Goal: Task Accomplishment & Management: Use online tool/utility

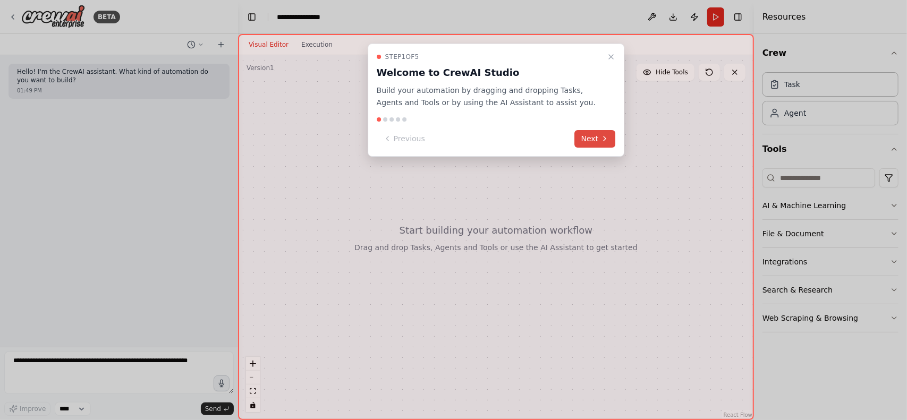
click at [600, 135] on icon at bounding box center [604, 138] width 8 height 8
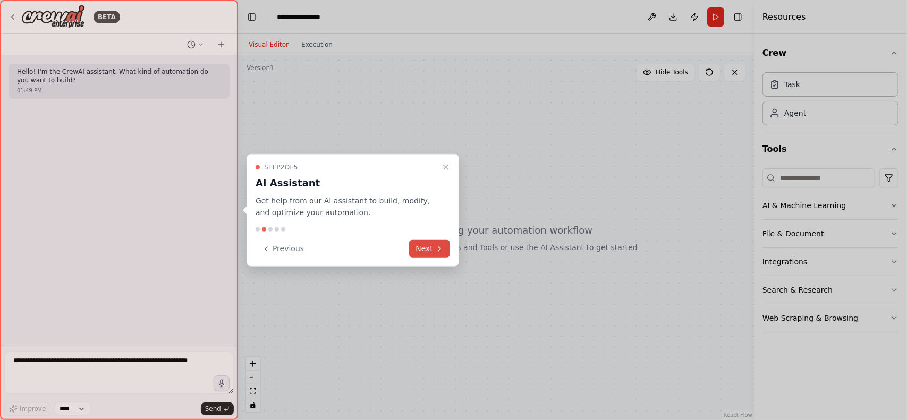
click at [432, 249] on button "Next" at bounding box center [429, 249] width 41 height 18
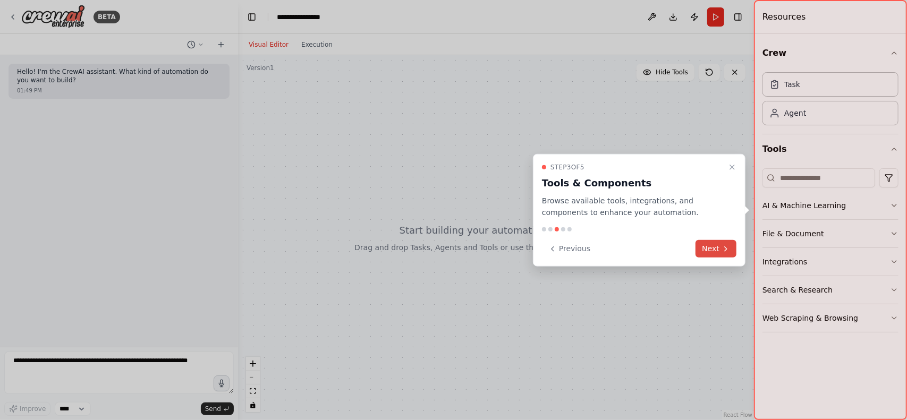
click at [702, 249] on button "Next" at bounding box center [715, 249] width 41 height 18
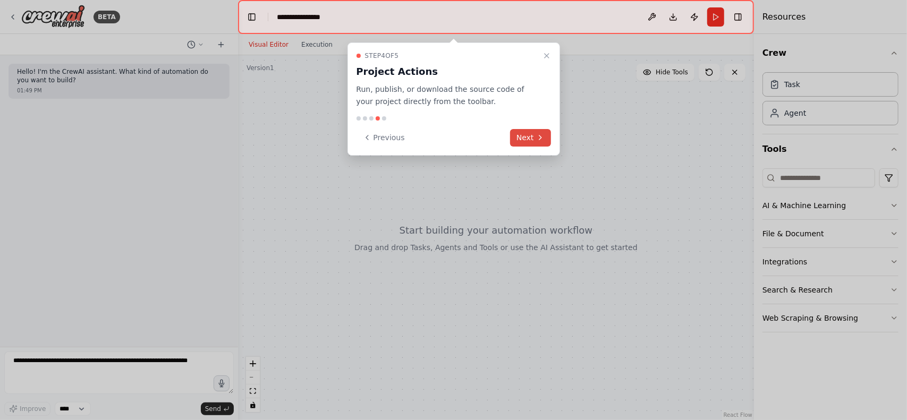
click at [531, 139] on button "Next" at bounding box center [530, 138] width 41 height 18
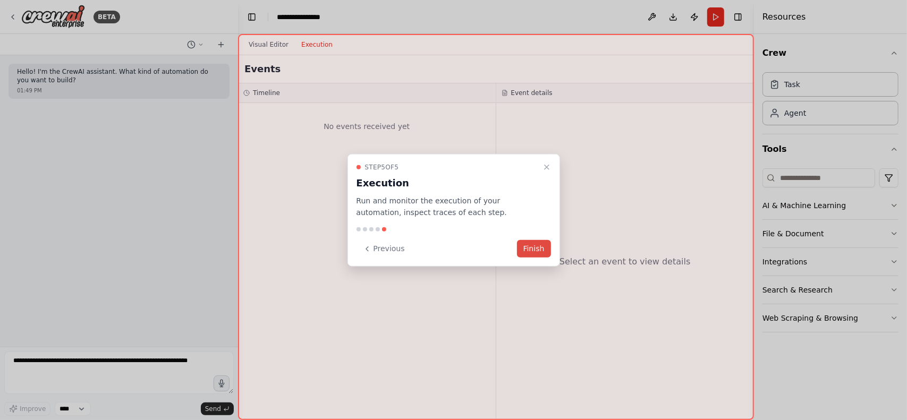
click at [534, 252] on button "Finish" at bounding box center [534, 249] width 34 height 18
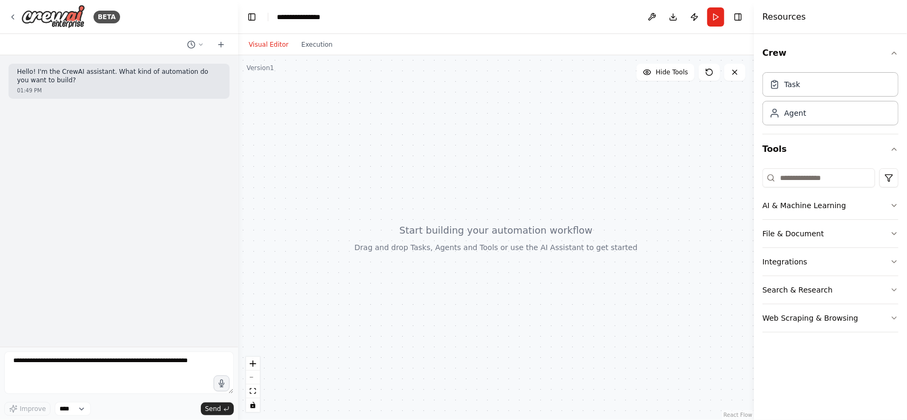
click at [898, 261] on div "Crew Task Agent Tools AI & Machine Learning File & Document Integrations Search…" at bounding box center [830, 227] width 153 height 386
click at [897, 261] on icon "button" at bounding box center [894, 262] width 8 height 8
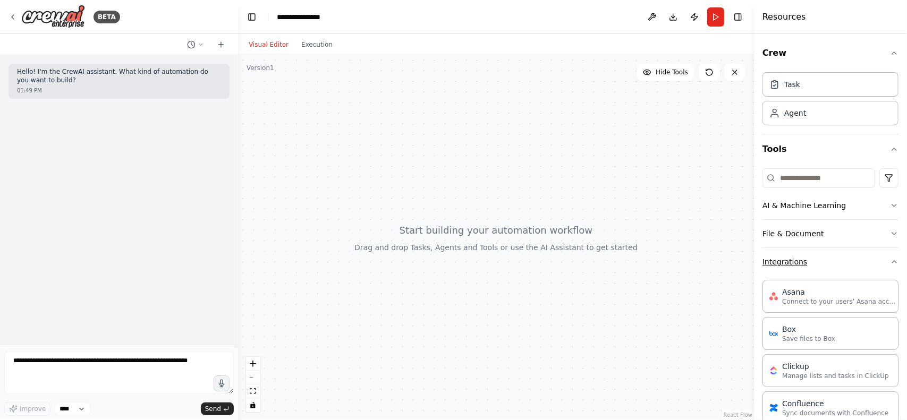
click at [881, 268] on button "Integrations" at bounding box center [830, 262] width 136 height 28
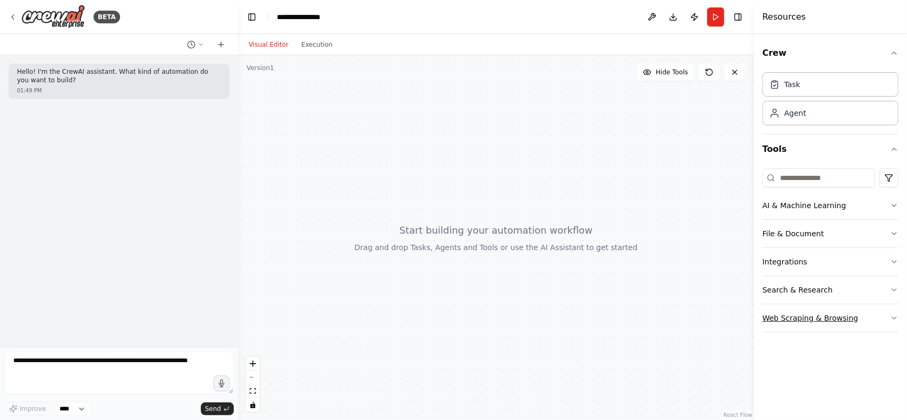
click at [882, 313] on button "Web Scraping & Browsing" at bounding box center [830, 318] width 136 height 28
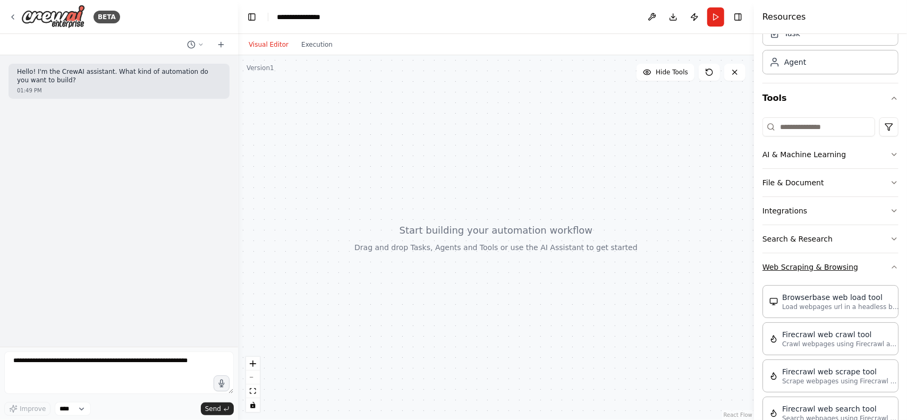
scroll to position [53, 0]
click at [884, 259] on button "Web Scraping & Browsing" at bounding box center [830, 265] width 136 height 28
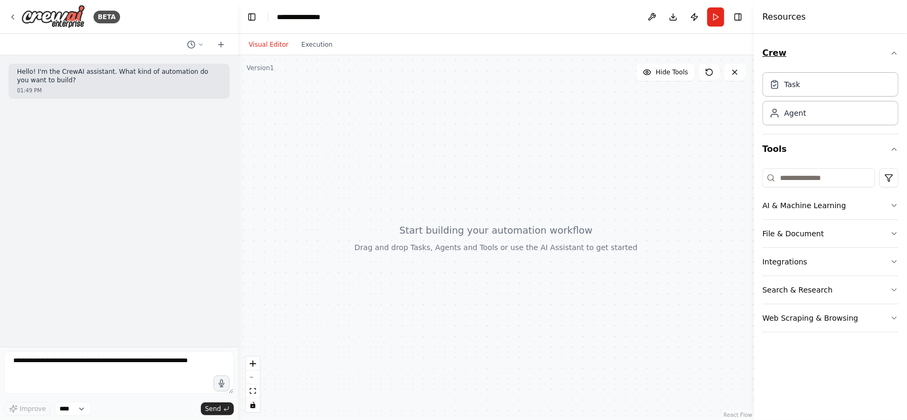
click at [892, 54] on icon "button" at bounding box center [894, 53] width 8 height 8
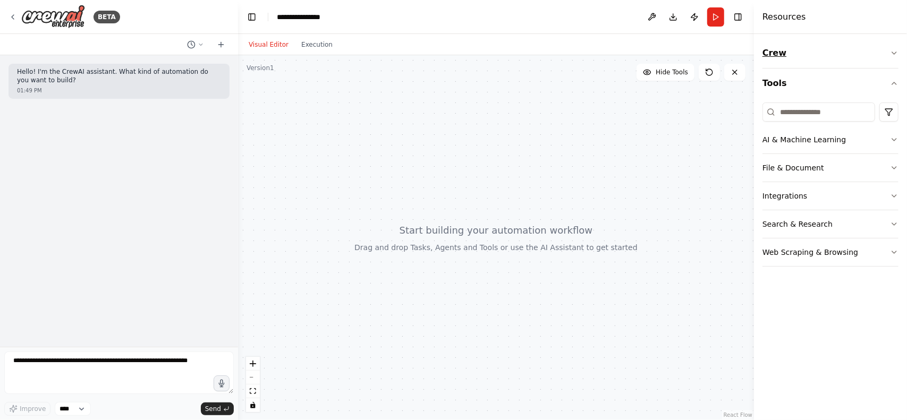
click at [892, 54] on icon "button" at bounding box center [894, 53] width 8 height 8
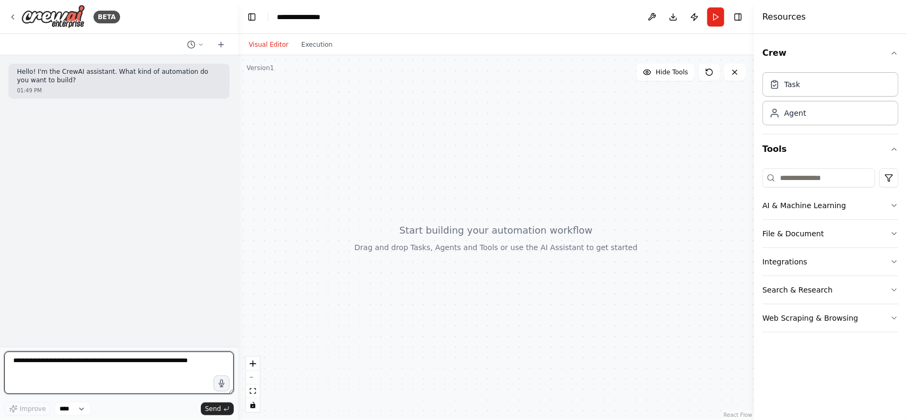
click at [100, 360] on textarea at bounding box center [118, 373] width 229 height 42
type textarea "**********"
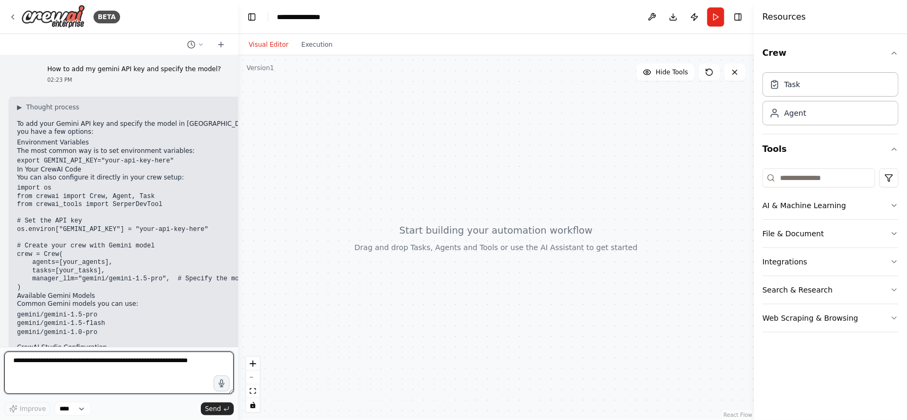
scroll to position [36, 0]
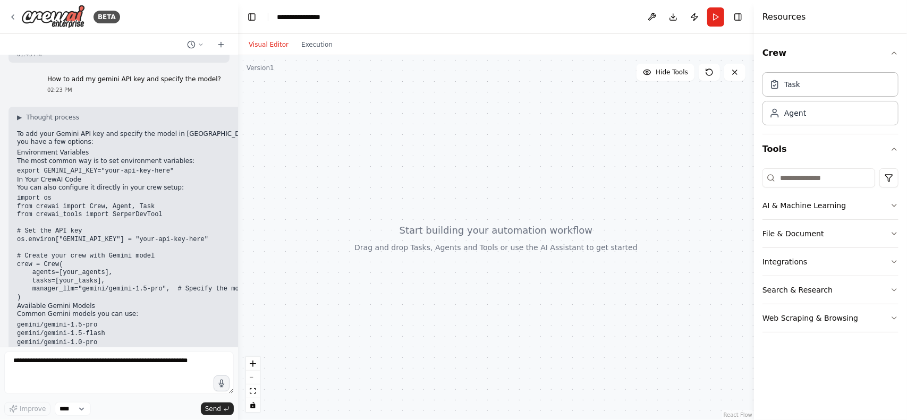
click at [311, 52] on div "Visual Editor Execution" at bounding box center [290, 44] width 97 height 21
click at [310, 45] on button "Execution" at bounding box center [317, 44] width 44 height 13
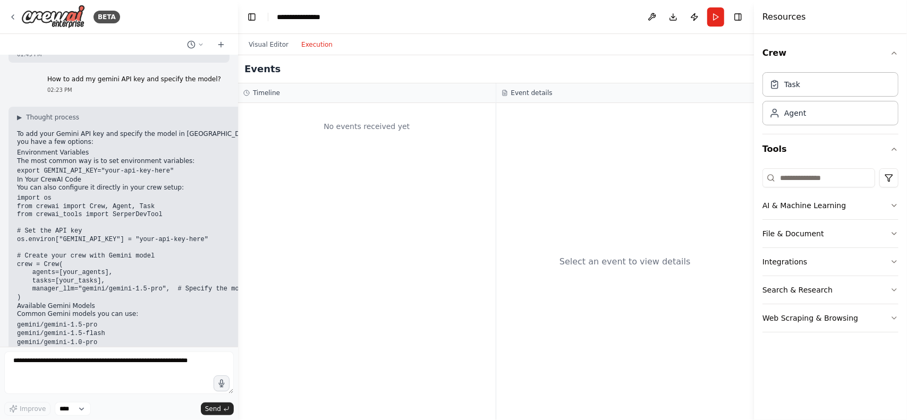
click at [250, 36] on div "Visual Editor Execution" at bounding box center [290, 44] width 97 height 21
click at [258, 43] on button "Visual Editor" at bounding box center [268, 44] width 53 height 13
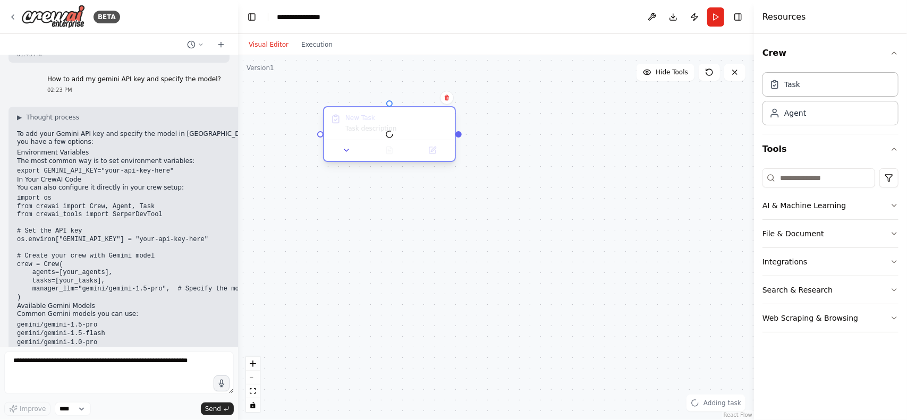
drag, startPoint x: 424, startPoint y: 168, endPoint x: 358, endPoint y: 122, distance: 81.3
click at [358, 122] on div at bounding box center [389, 134] width 131 height 54
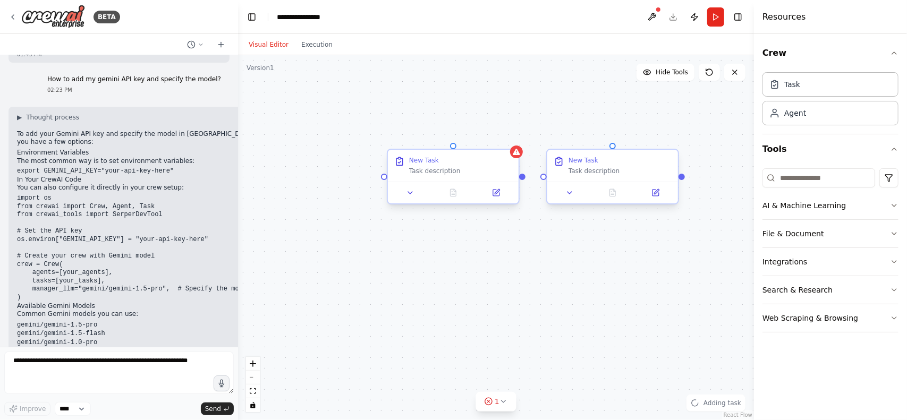
drag, startPoint x: 636, startPoint y: 187, endPoint x: 573, endPoint y: 168, distance: 65.4
drag, startPoint x: 468, startPoint y: 122, endPoint x: 322, endPoint y: 303, distance: 232.7
click at [322, 303] on div at bounding box center [347, 302] width 131 height 71
drag, startPoint x: 547, startPoint y: 317, endPoint x: 478, endPoint y: 286, distance: 75.6
click at [478, 286] on div at bounding box center [517, 302] width 131 height 71
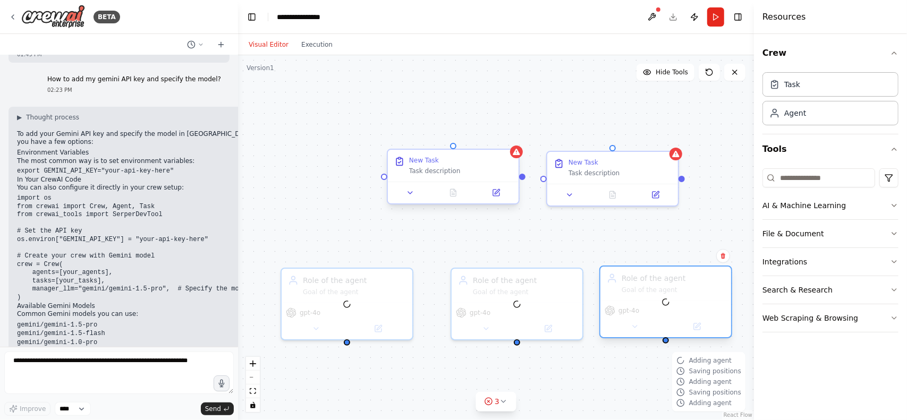
drag, startPoint x: 703, startPoint y: 318, endPoint x: 622, endPoint y: 289, distance: 86.2
click at [622, 289] on div at bounding box center [665, 302] width 131 height 71
click at [548, 256] on div "New Task Task description New Task Task description Role of the agent Goal of t…" at bounding box center [496, 237] width 516 height 365
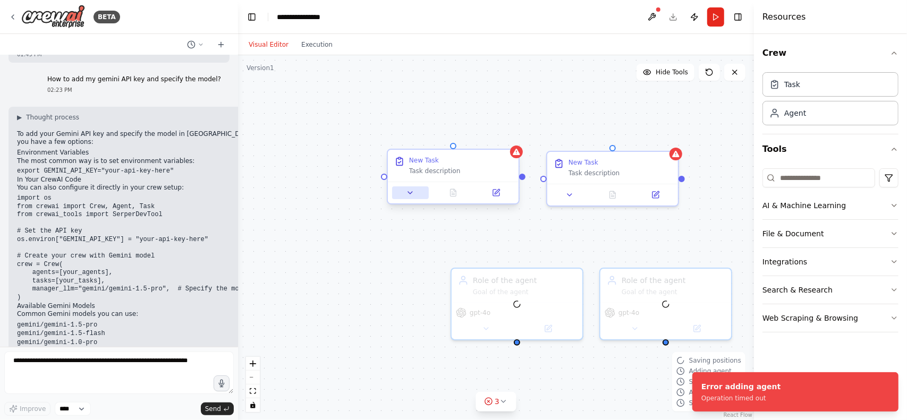
click at [414, 197] on button at bounding box center [410, 192] width 37 height 13
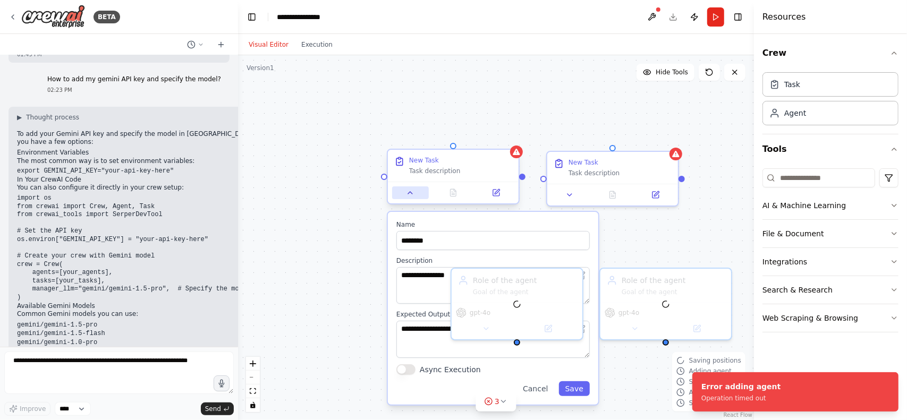
click at [414, 197] on button at bounding box center [410, 192] width 37 height 13
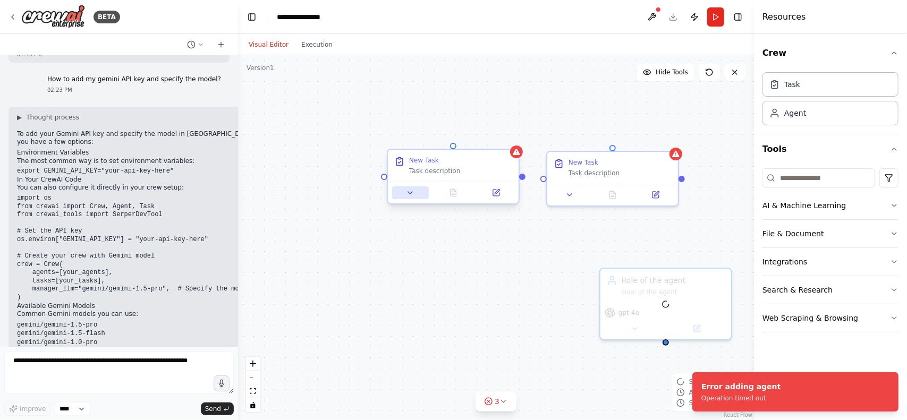
click at [418, 197] on button at bounding box center [410, 192] width 37 height 13
click at [404, 202] on div at bounding box center [453, 193] width 131 height 22
click at [411, 198] on button at bounding box center [410, 192] width 37 height 13
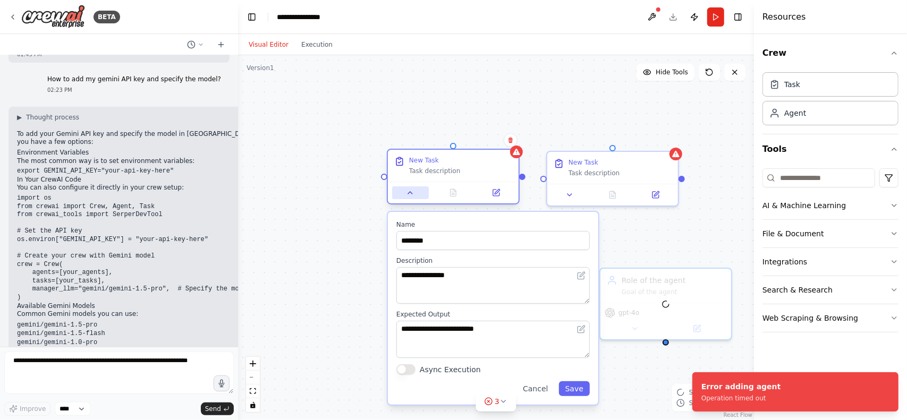
click at [411, 193] on icon at bounding box center [410, 193] width 4 height 2
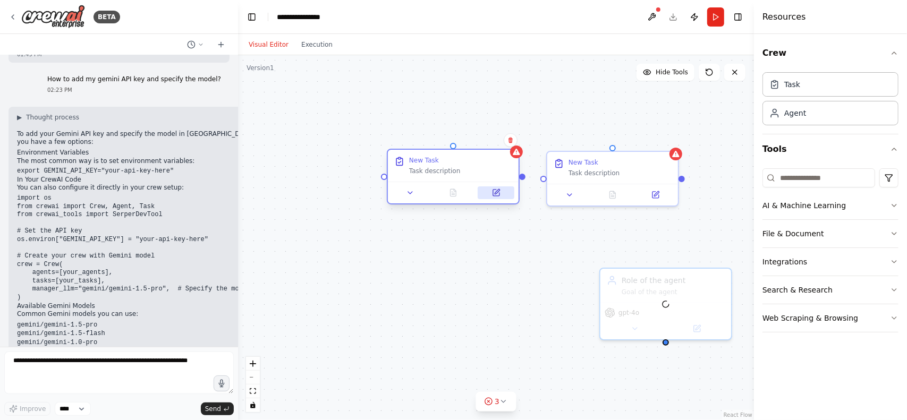
click at [501, 189] on button at bounding box center [496, 192] width 37 height 13
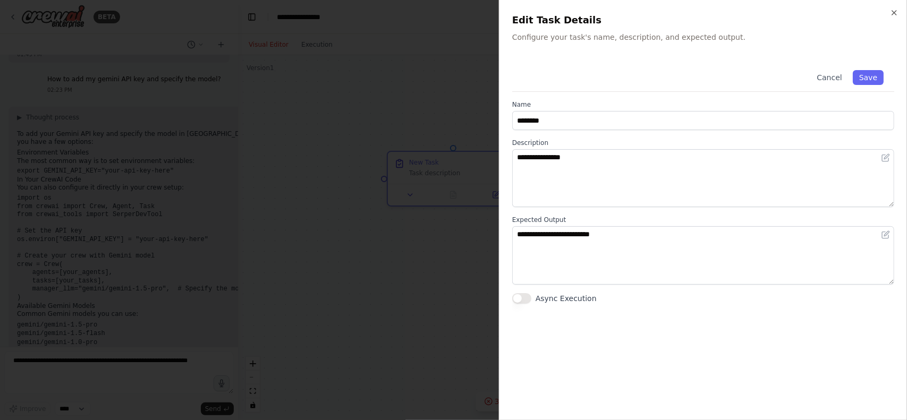
click at [405, 234] on div at bounding box center [453, 210] width 907 height 420
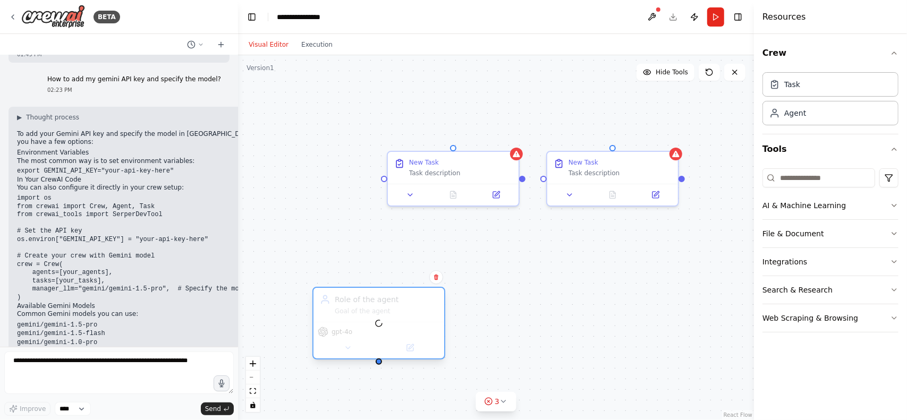
drag, startPoint x: 656, startPoint y: 300, endPoint x: 342, endPoint y: 312, distance: 313.7
click at [343, 312] on div at bounding box center [378, 323] width 131 height 71
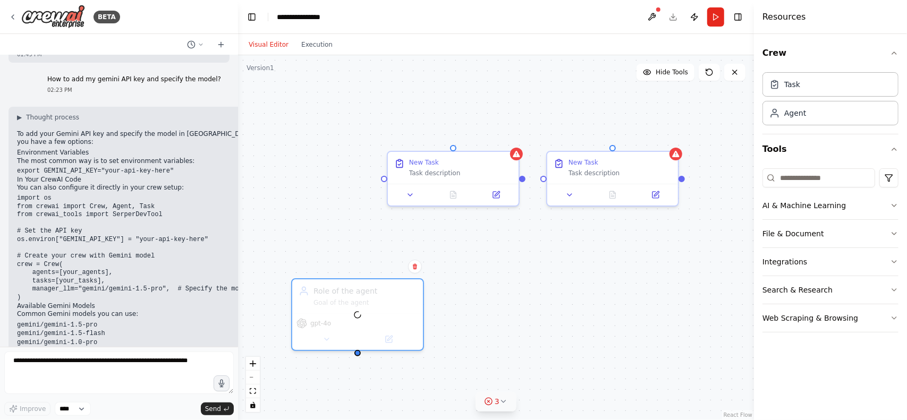
click at [509, 408] on button "3" at bounding box center [495, 402] width 41 height 20
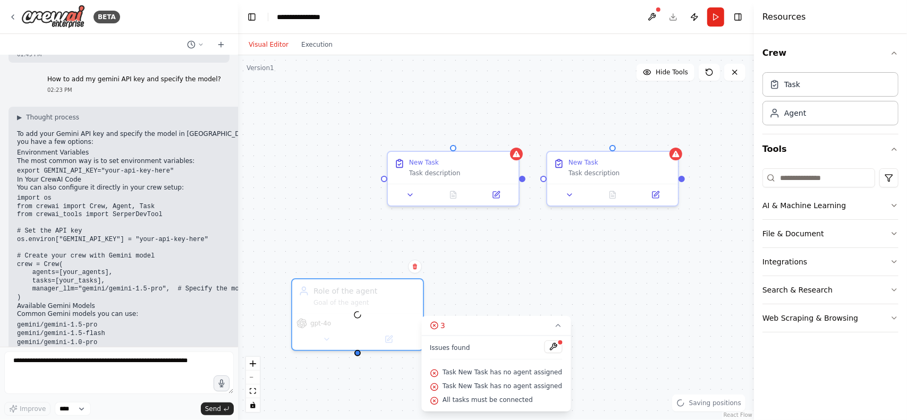
click at [591, 367] on div "New Task Task description New Task Task description Role of the agent Goal of t…" at bounding box center [496, 237] width 516 height 365
click at [554, 329] on icon at bounding box center [558, 325] width 8 height 8
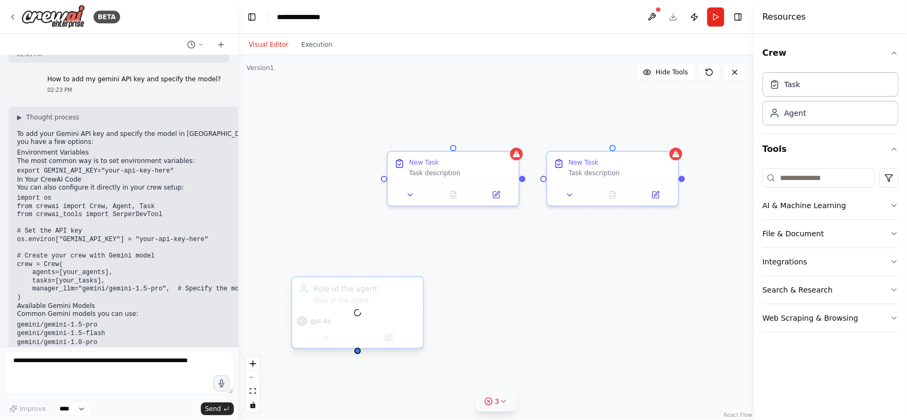
click at [393, 321] on div at bounding box center [357, 312] width 131 height 71
click at [416, 270] on button at bounding box center [415, 267] width 14 height 14
click at [421, 267] on button at bounding box center [415, 266] width 14 height 14
click at [416, 261] on icon at bounding box center [416, 264] width 4 height 6
click at [422, 266] on button at bounding box center [417, 263] width 14 height 14
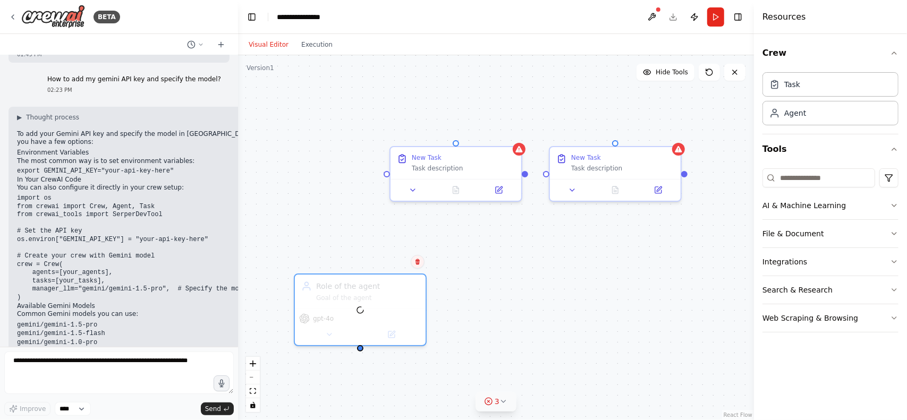
click at [422, 266] on button at bounding box center [418, 262] width 14 height 14
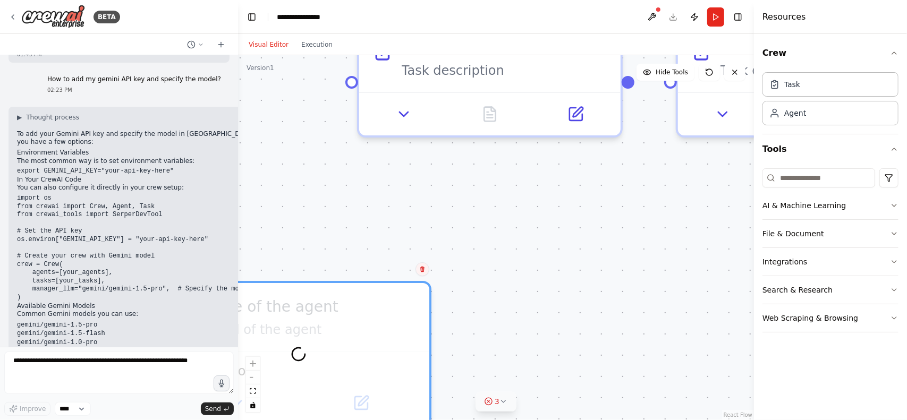
click at [426, 270] on button at bounding box center [422, 269] width 14 height 14
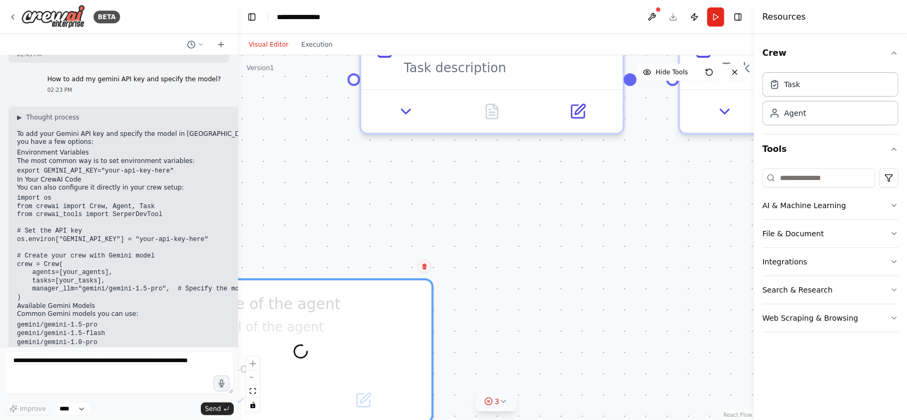
click at [423, 266] on icon at bounding box center [424, 267] width 4 height 6
click at [401, 267] on button "Confirm" at bounding box center [395, 266] width 38 height 13
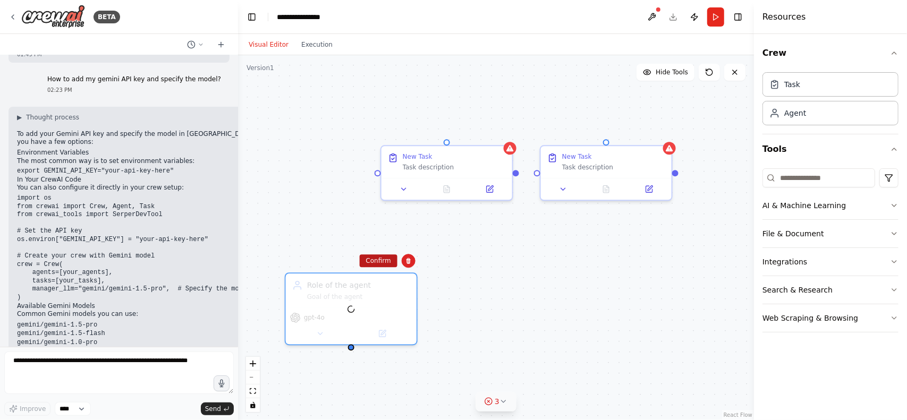
click at [384, 264] on button "Confirm" at bounding box center [378, 260] width 38 height 13
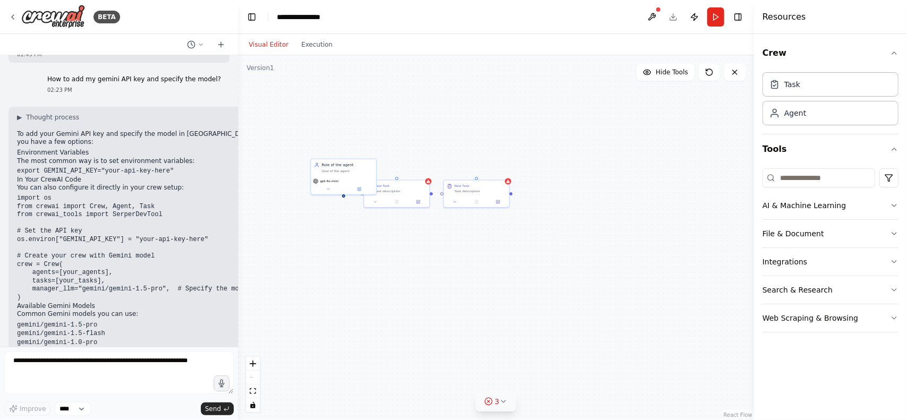
drag, startPoint x: 353, startPoint y: 256, endPoint x: 352, endPoint y: 267, distance: 11.8
click at [352, 267] on div "New Task Task description New Task Task description Role of the agent Goal of t…" at bounding box center [496, 237] width 516 height 365
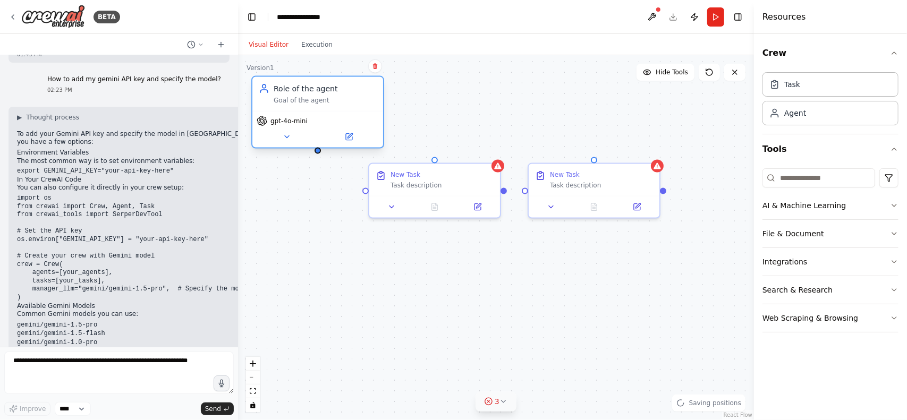
drag, startPoint x: 343, startPoint y: 144, endPoint x: 339, endPoint y: 103, distance: 41.6
click at [339, 103] on div "Goal of the agent" at bounding box center [325, 100] width 103 height 8
click at [297, 139] on icon at bounding box center [297, 137] width 8 height 8
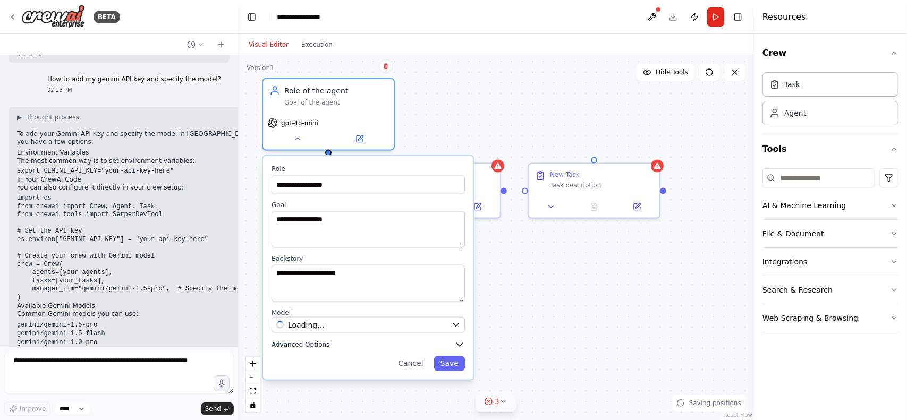
click at [308, 344] on span "Advanced Options" at bounding box center [300, 344] width 58 height 8
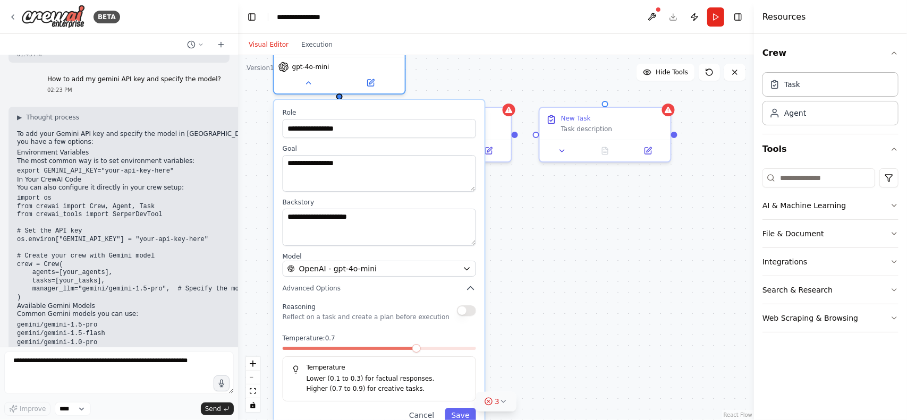
drag, startPoint x: 543, startPoint y: 364, endPoint x: 553, endPoint y: 302, distance: 62.4
click at [553, 302] on div "**********" at bounding box center [496, 237] width 516 height 365
click at [470, 270] on icon "button" at bounding box center [467, 269] width 8 height 8
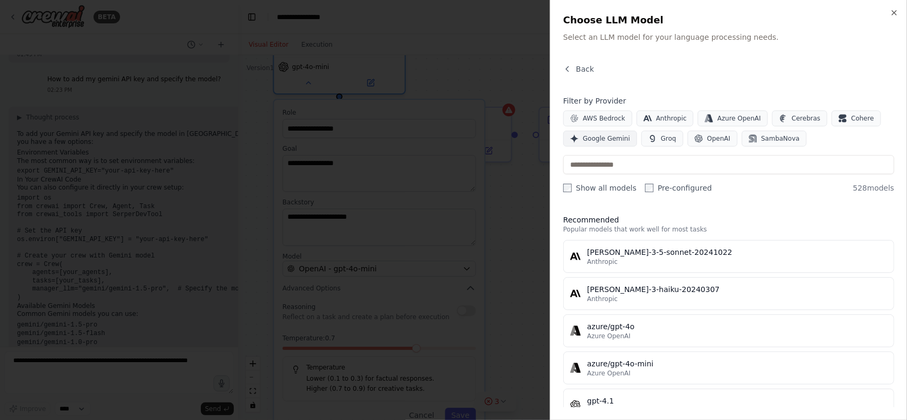
click at [609, 140] on span "Google Gemini" at bounding box center [606, 138] width 47 height 8
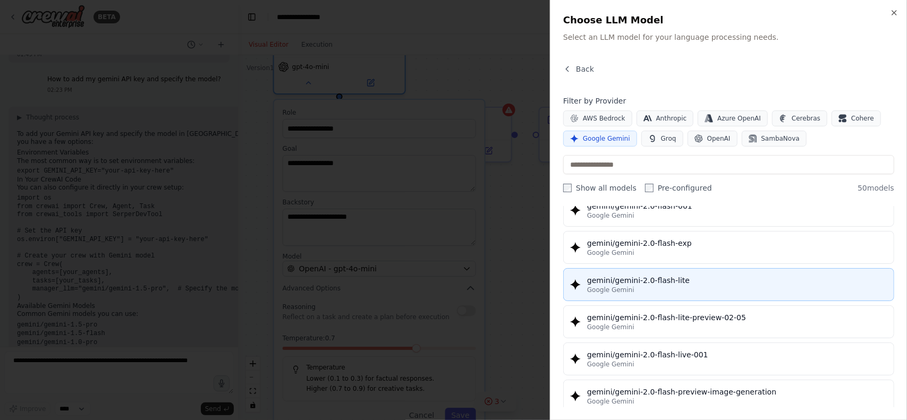
scroll to position [637, 0]
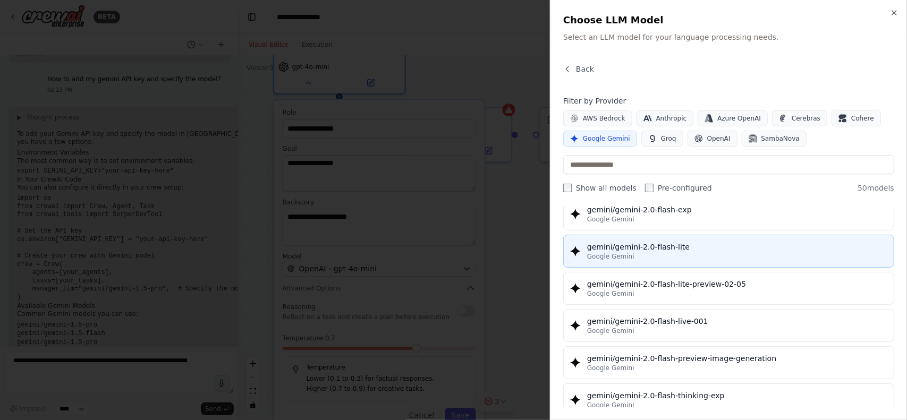
click at [712, 242] on div "gemini/gemini-2.0-flash-lite" at bounding box center [737, 247] width 300 height 11
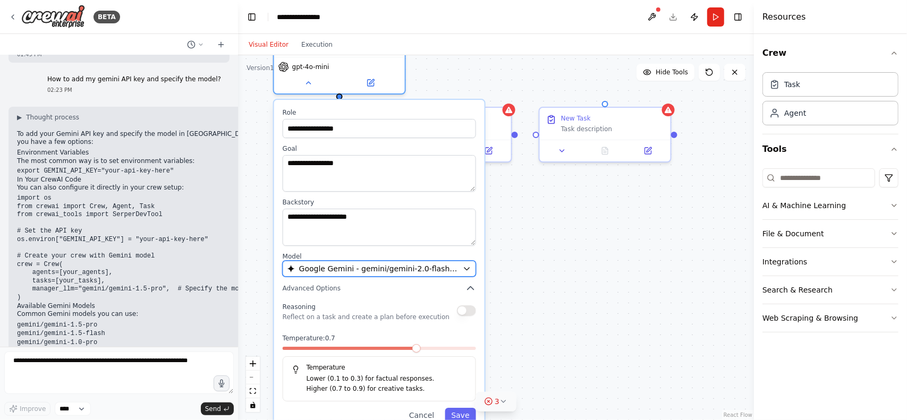
click at [470, 269] on icon "button" at bounding box center [467, 269] width 8 height 8
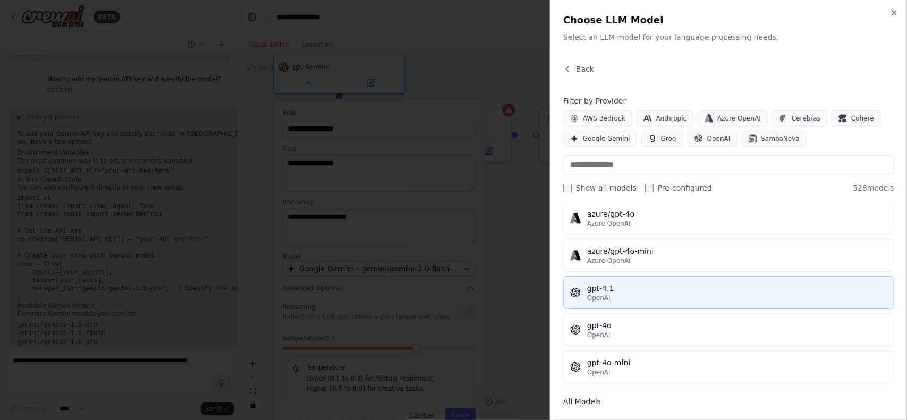
scroll to position [159, 0]
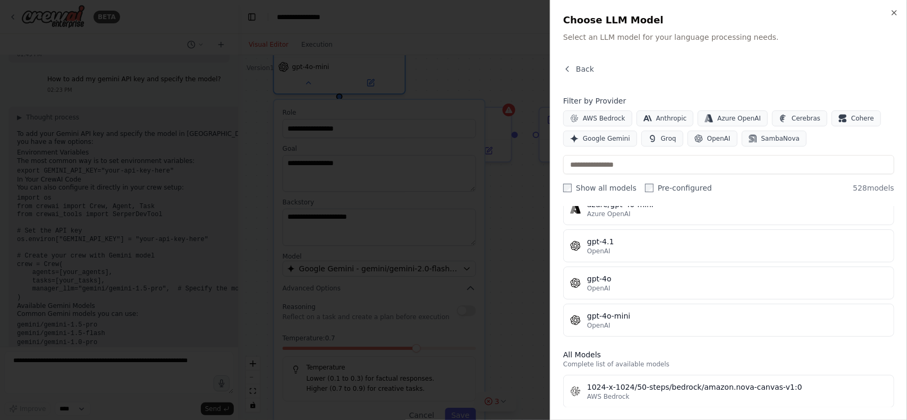
click at [900, 10] on div "Close Choose LLM Model Select an LLM model for your language processing needs. …" at bounding box center [728, 210] width 357 height 420
click at [891, 14] on icon "button" at bounding box center [894, 12] width 8 height 8
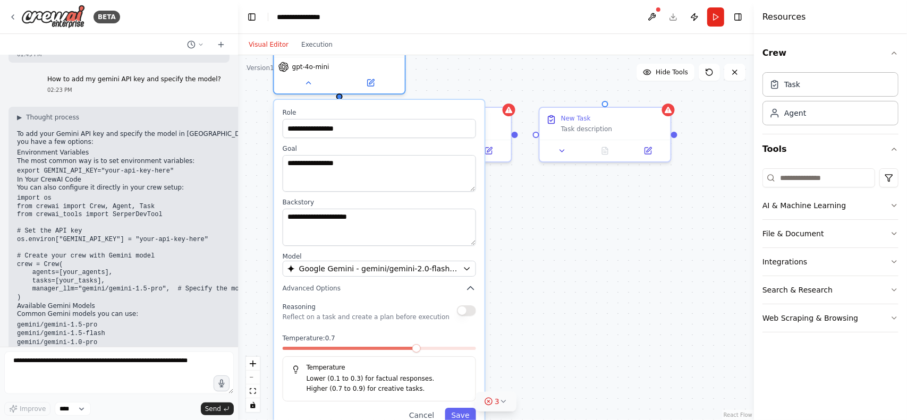
click at [542, 242] on div "**********" at bounding box center [496, 237] width 516 height 365
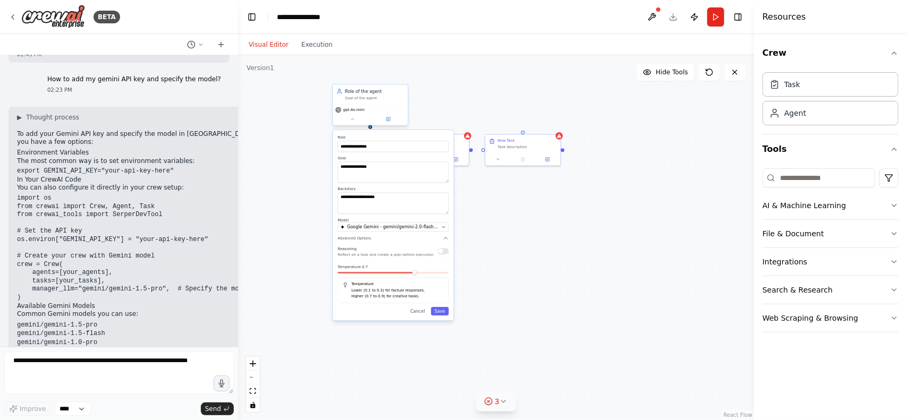
drag, startPoint x: 355, startPoint y: 112, endPoint x: 354, endPoint y: 120, distance: 8.5
click at [355, 117] on div "gpt-4o-mini" at bounding box center [370, 114] width 75 height 21
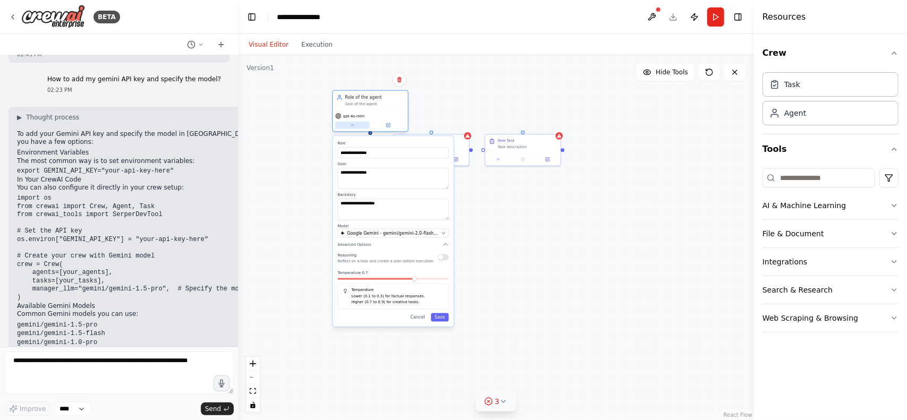
click at [352, 127] on button at bounding box center [352, 125] width 35 height 7
click at [348, 132] on div "**********" at bounding box center [370, 112] width 76 height 42
click at [352, 126] on icon at bounding box center [352, 125] width 5 height 5
click at [405, 105] on div "Role of the agent Goal of the agent" at bounding box center [370, 101] width 75 height 20
click at [420, 106] on div "**********" at bounding box center [496, 237] width 516 height 365
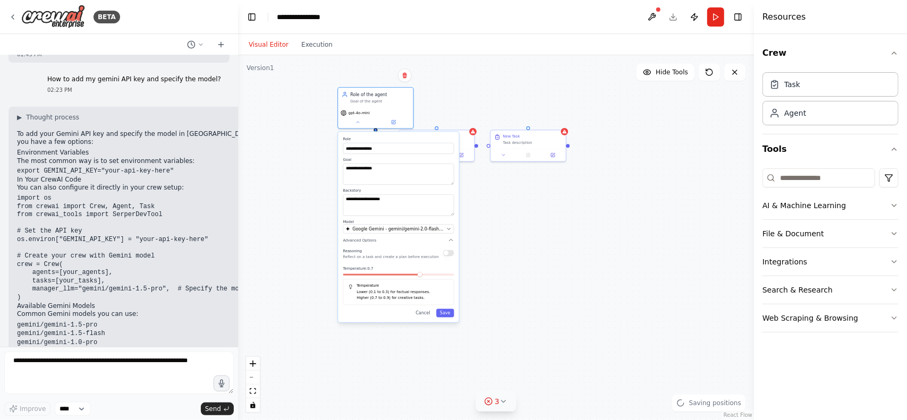
click at [438, 111] on div "**********" at bounding box center [496, 237] width 516 height 365
click at [428, 314] on button "Cancel" at bounding box center [423, 313] width 22 height 8
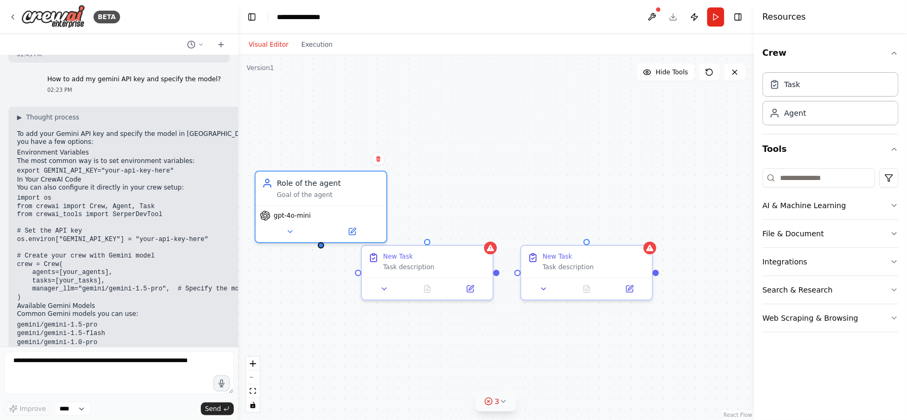
drag, startPoint x: 428, startPoint y: 202, endPoint x: 384, endPoint y: 370, distance: 173.7
click at [376, 388] on div "New Task Task description New Task Task description Role of the agent Goal of t…" at bounding box center [496, 237] width 516 height 365
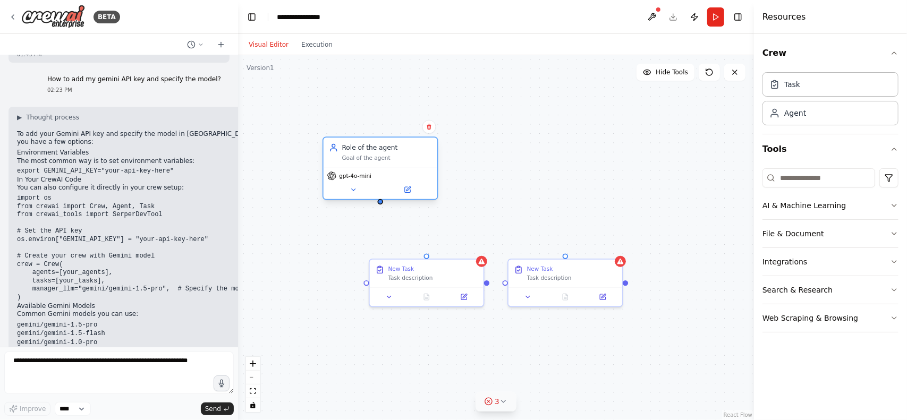
drag, startPoint x: 353, startPoint y: 208, endPoint x: 394, endPoint y: 160, distance: 63.3
click at [394, 160] on div "Goal of the agent" at bounding box center [387, 157] width 90 height 7
click at [368, 157] on div "Goal of the agent" at bounding box center [387, 157] width 90 height 7
click at [365, 193] on button at bounding box center [353, 189] width 52 height 11
click at [405, 190] on icon at bounding box center [406, 189] width 5 height 5
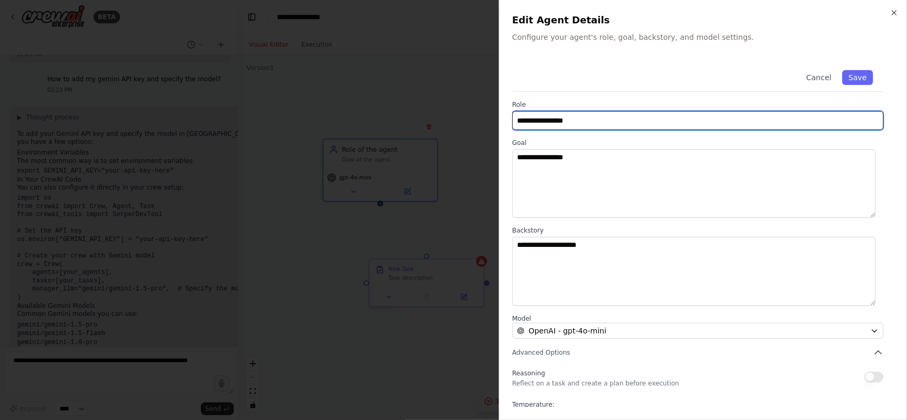
click at [622, 121] on input "**********" at bounding box center [697, 120] width 371 height 19
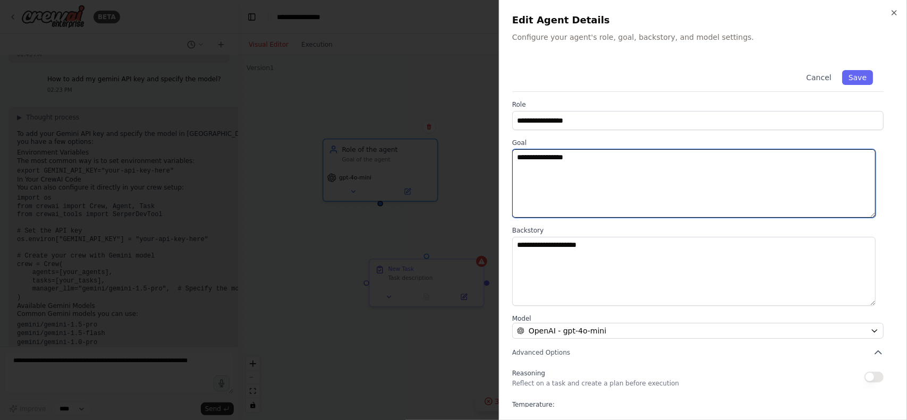
click at [582, 180] on textarea "**********" at bounding box center [693, 183] width 363 height 69
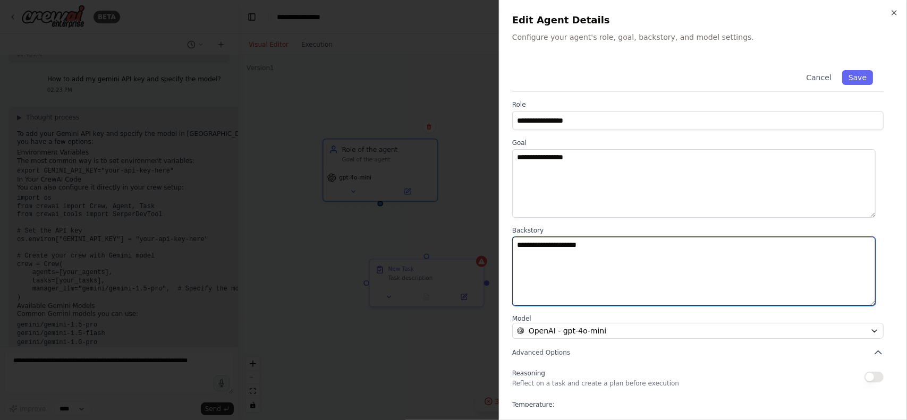
click at [613, 238] on textarea "**********" at bounding box center [693, 271] width 363 height 69
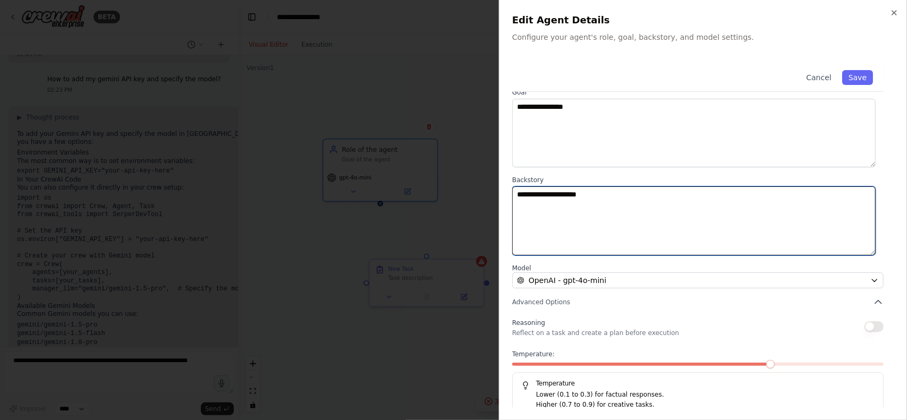
scroll to position [59, 0]
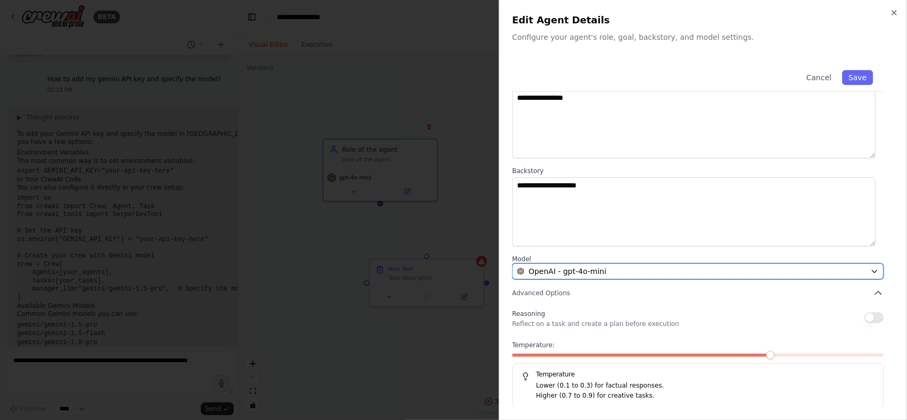
click at [865, 266] on button "OpenAI - gpt-4o-mini" at bounding box center [697, 271] width 371 height 16
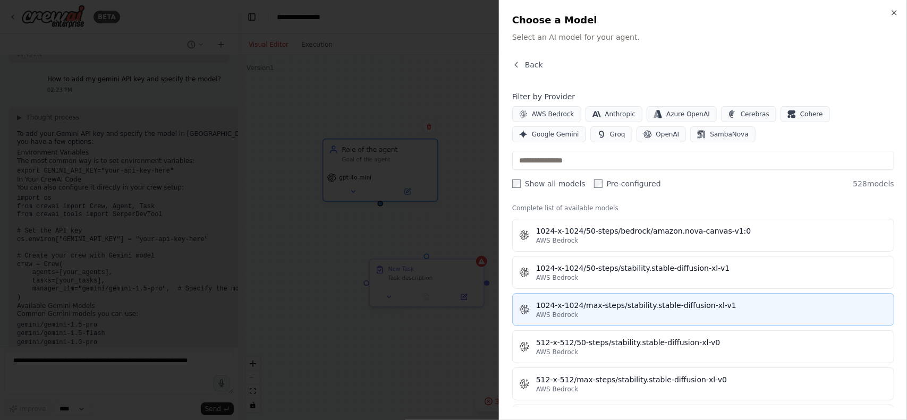
scroll to position [319, 0]
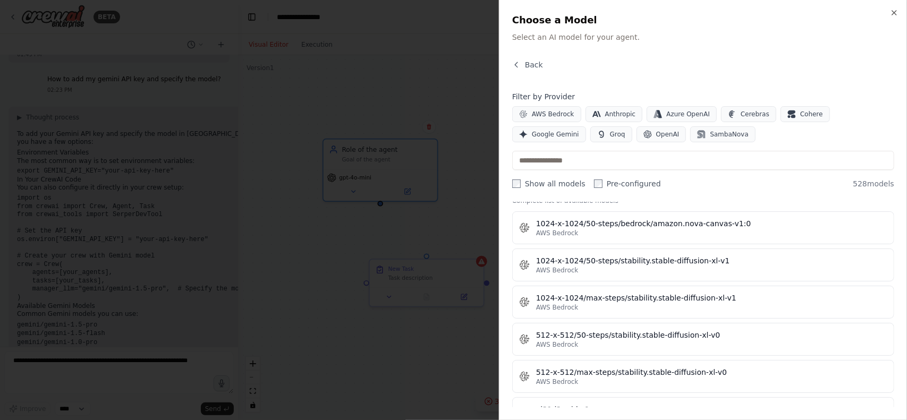
drag, startPoint x: 747, startPoint y: 180, endPoint x: 659, endPoint y: 180, distance: 87.7
click at [747, 180] on div "Show all models Pre-configured 528 models" at bounding box center [703, 183] width 382 height 11
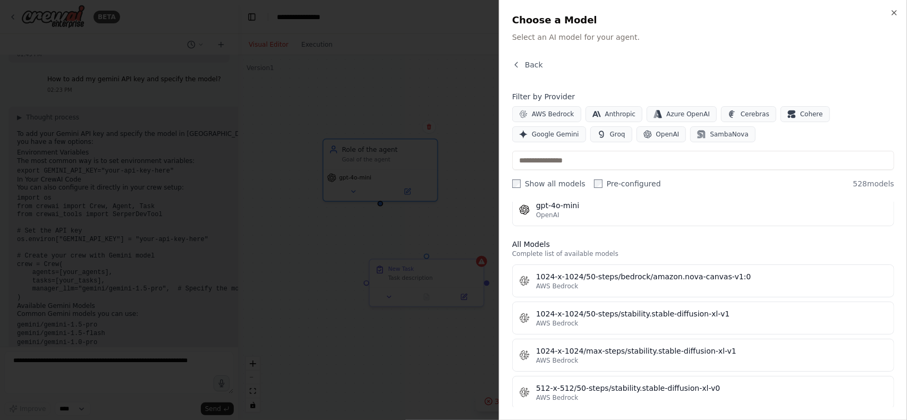
scroll to position [0, 0]
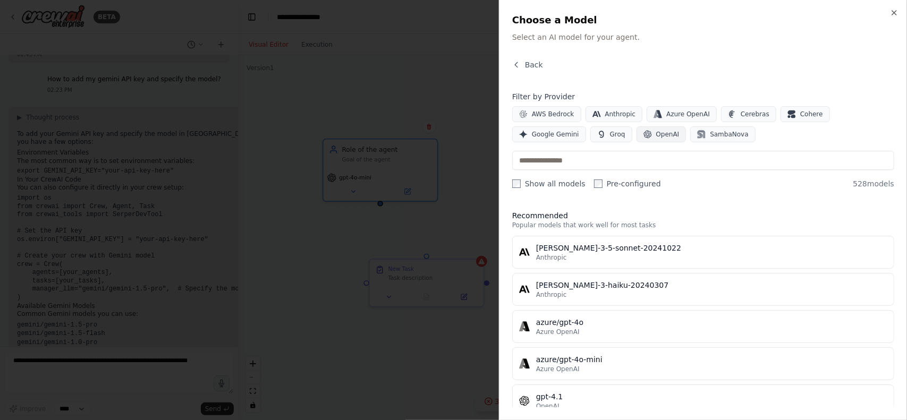
click at [656, 137] on span "OpenAI" at bounding box center [667, 134] width 23 height 8
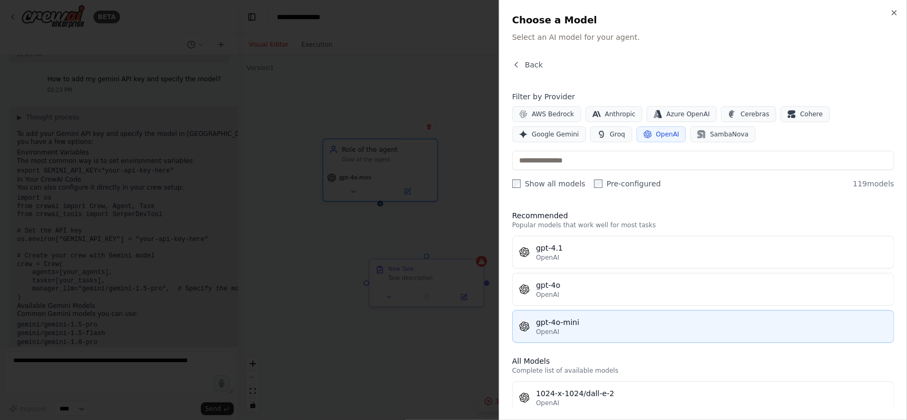
click at [581, 317] on div "gpt-4o-mini" at bounding box center [711, 322] width 351 height 11
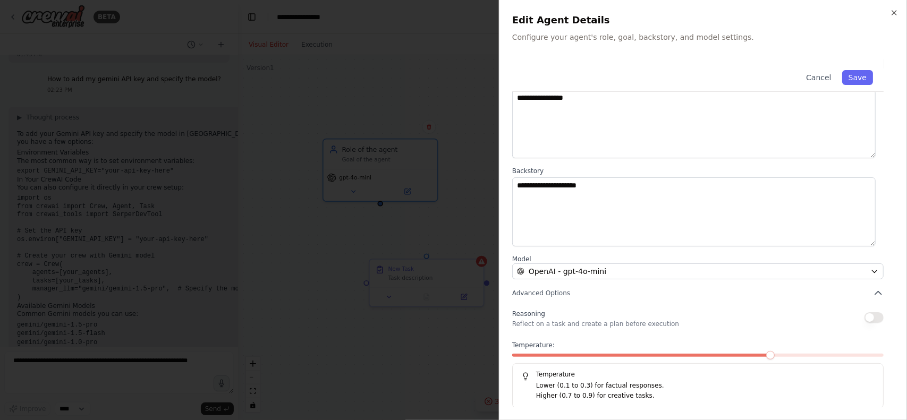
scroll to position [59, 0]
click at [666, 352] on div "Temperature: Temperature Lower (0.1 to 0.3) for factual responses. Higher (0.7 …" at bounding box center [697, 374] width 371 height 67
click at [673, 357] on div at bounding box center [697, 357] width 371 height 7
click at [766, 351] on span at bounding box center [770, 355] width 8 height 8
click at [694, 360] on span at bounding box center [697, 355] width 8 height 8
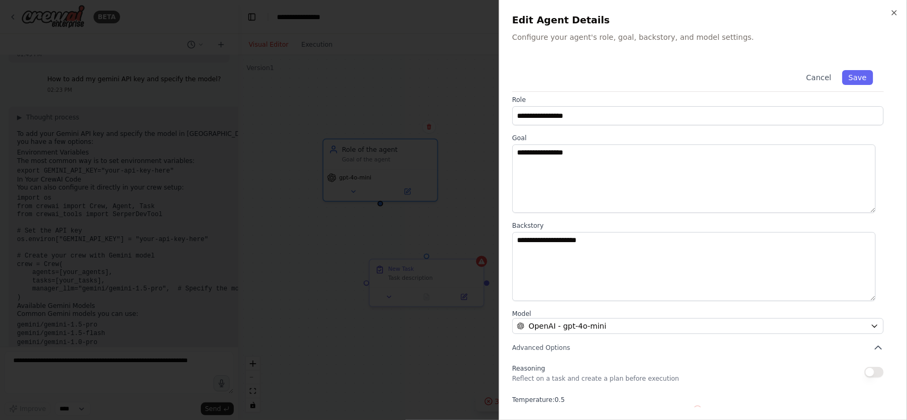
scroll to position [0, 0]
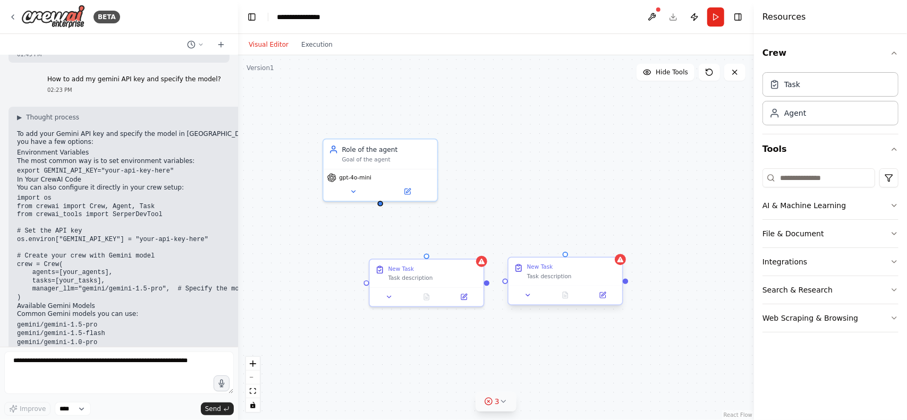
click at [612, 276] on div "Task description" at bounding box center [572, 276] width 90 height 7
click at [612, 252] on button at bounding box center [614, 248] width 14 height 14
click at [612, 244] on icon at bounding box center [614, 246] width 6 height 6
click at [614, 243] on icon at bounding box center [616, 246] width 4 height 6
click at [616, 245] on icon at bounding box center [616, 245] width 6 height 6
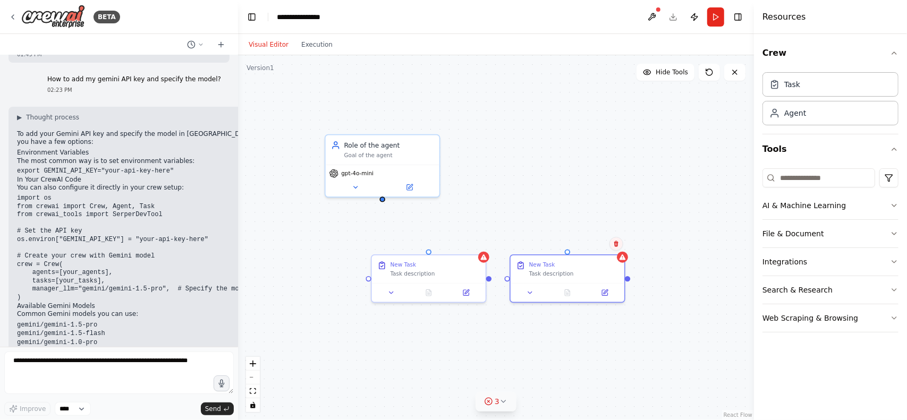
click at [616, 245] on icon at bounding box center [616, 244] width 6 height 6
click at [594, 246] on button "Confirm" at bounding box center [586, 243] width 38 height 13
click at [433, 277] on div "New Task Task description" at bounding box center [429, 267] width 114 height 28
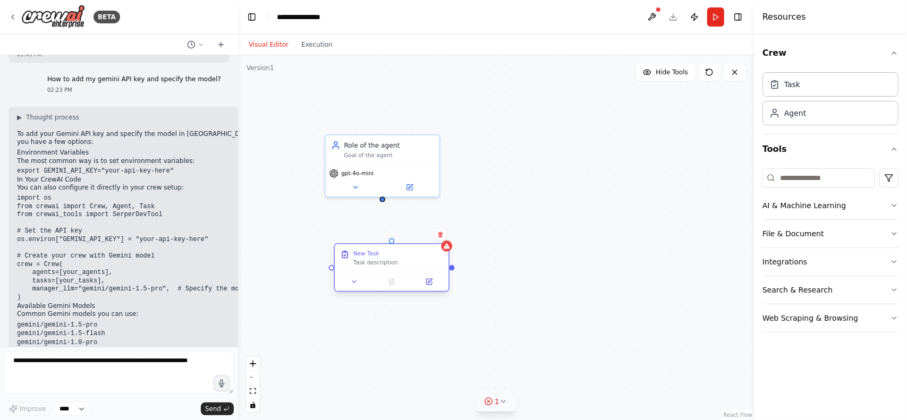
drag, startPoint x: 433, startPoint y: 277, endPoint x: 401, endPoint y: 270, distance: 33.5
click at [401, 270] on div "New Task Task description" at bounding box center [392, 258] width 114 height 28
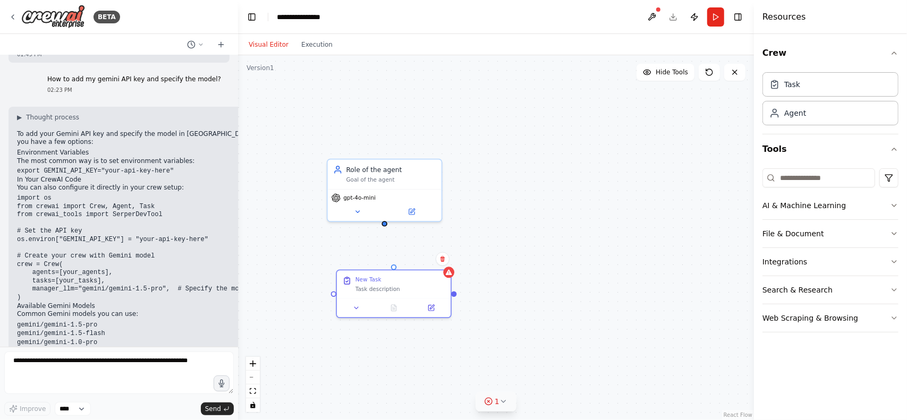
drag, startPoint x: 384, startPoint y: 205, endPoint x: 387, endPoint y: 234, distance: 29.3
click at [387, 234] on div "New Task Task description Role of the agent Goal of the agent gpt-4o-mini" at bounding box center [496, 237] width 516 height 365
drag, startPoint x: 387, startPoint y: 231, endPoint x: 394, endPoint y: 276, distance: 45.2
click at [394, 276] on div "New Task Task description Role of the agent Goal of the agent gpt-4o-mini" at bounding box center [468, 359] width 449 height 318
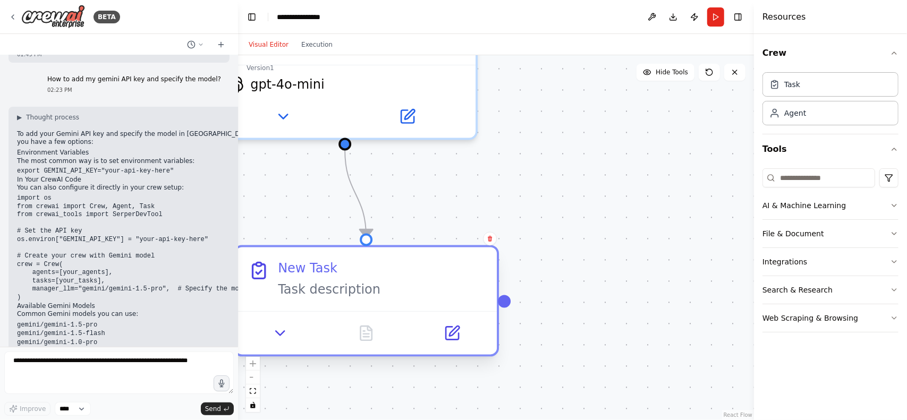
click at [312, 280] on div "New Task Task description" at bounding box center [381, 279] width 206 height 38
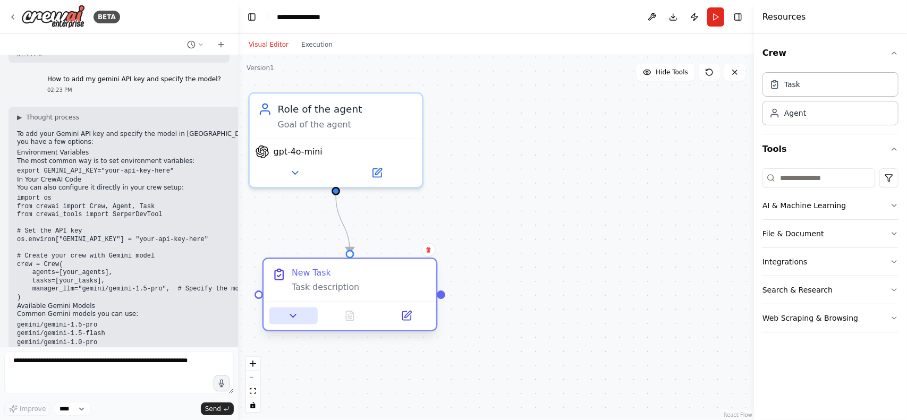
click at [297, 320] on icon at bounding box center [293, 315] width 11 height 11
click at [305, 317] on button at bounding box center [293, 316] width 48 height 17
click at [406, 315] on icon at bounding box center [407, 314] width 6 height 6
click at [399, 317] on button at bounding box center [406, 316] width 48 height 17
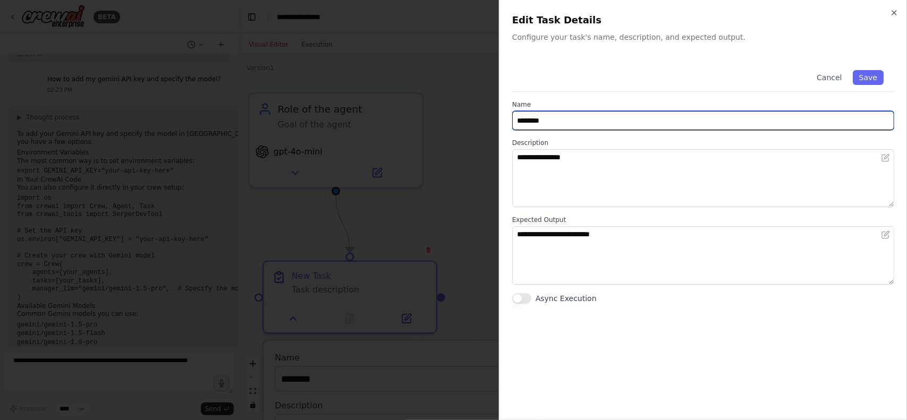
click at [548, 115] on input "********" at bounding box center [703, 120] width 382 height 19
paste input "**********"
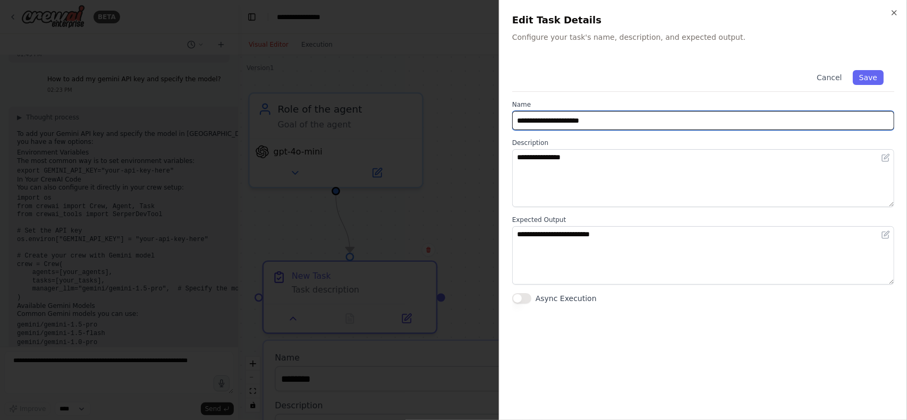
type input "**********"
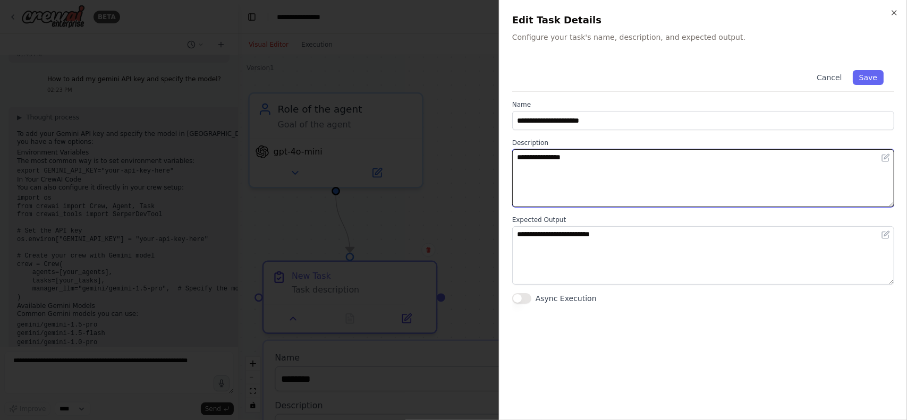
click at [570, 170] on textarea "**********" at bounding box center [703, 178] width 382 height 58
click at [571, 170] on textarea "**********" at bounding box center [703, 178] width 382 height 58
click at [571, 169] on textarea "**********" at bounding box center [703, 178] width 382 height 58
click at [572, 169] on textarea "**********" at bounding box center [703, 178] width 382 height 58
drag, startPoint x: 575, startPoint y: 165, endPoint x: 477, endPoint y: 168, distance: 97.8
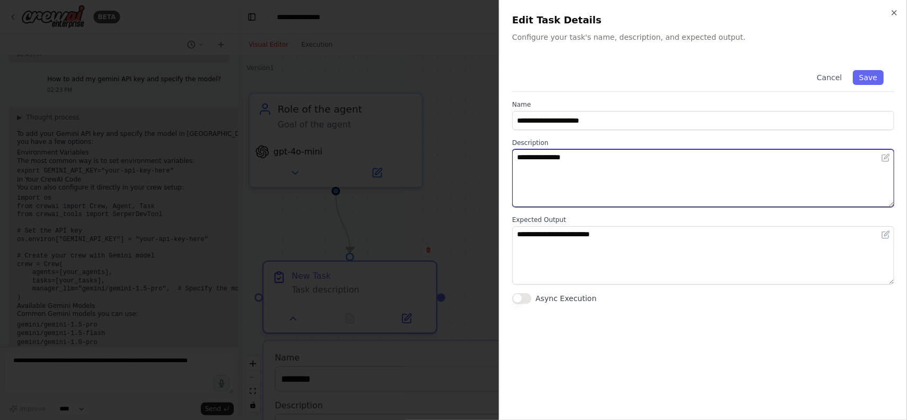
click at [477, 168] on body "BETA Hello! I'm the CrewAI assistant. What kind of automation do you want to bu…" at bounding box center [453, 210] width 907 height 420
paste textarea "**********"
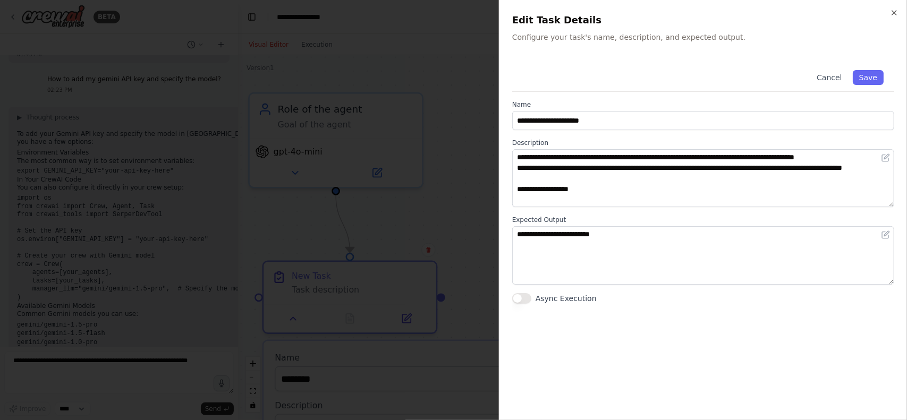
click at [605, 217] on label "Expected Output" at bounding box center [703, 220] width 382 height 8
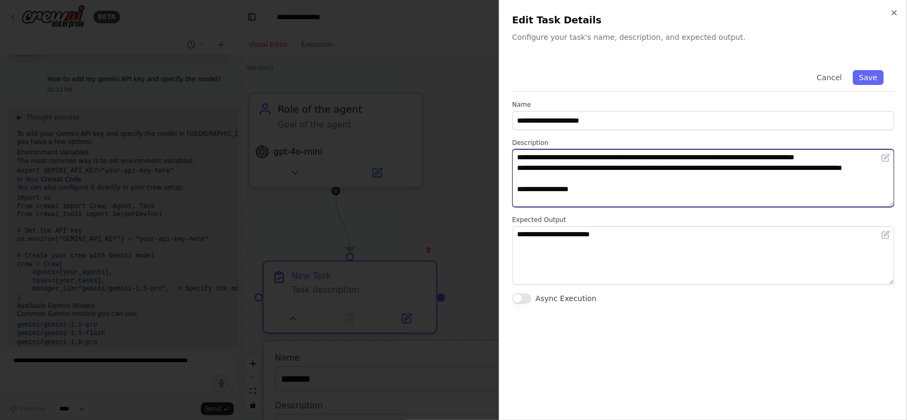
click at [545, 188] on textarea "**********" at bounding box center [703, 178] width 382 height 58
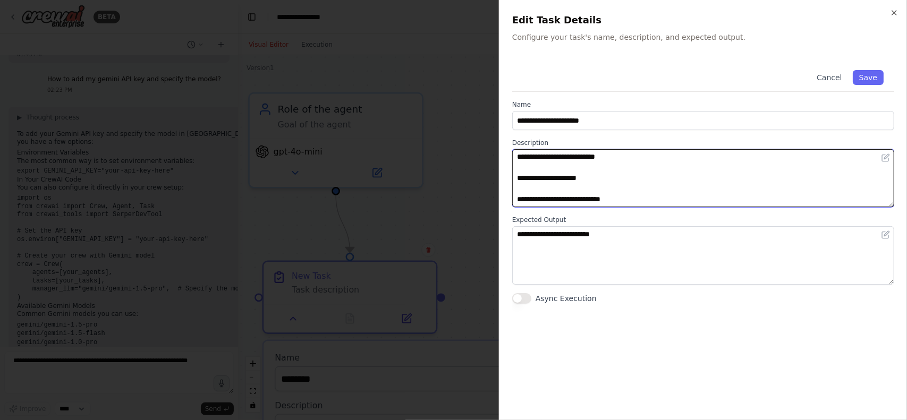
scroll to position [117, 0]
type textarea "**********"
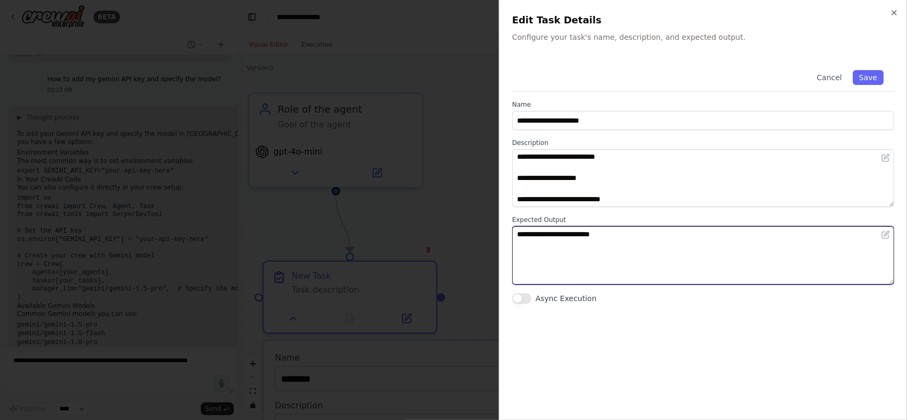
click at [552, 240] on textarea "**********" at bounding box center [703, 255] width 382 height 58
paste textarea "**********"
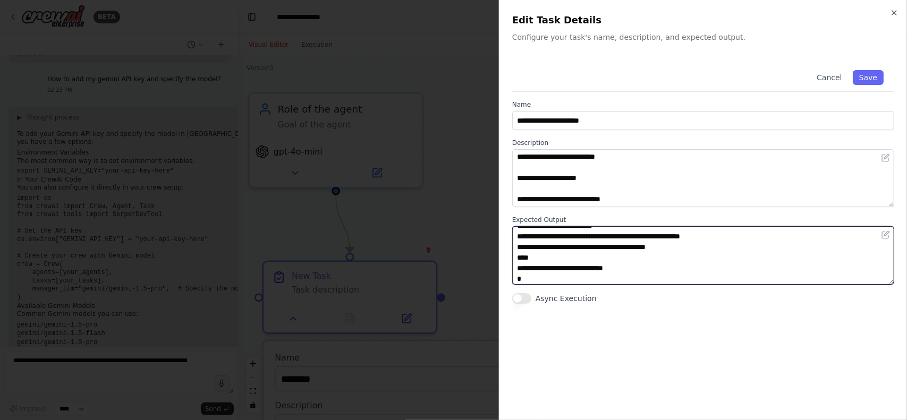
scroll to position [127, 0]
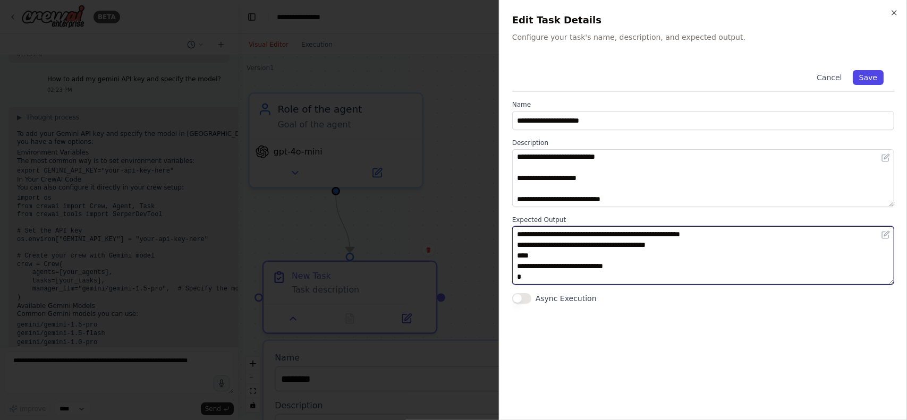
type textarea "**********"
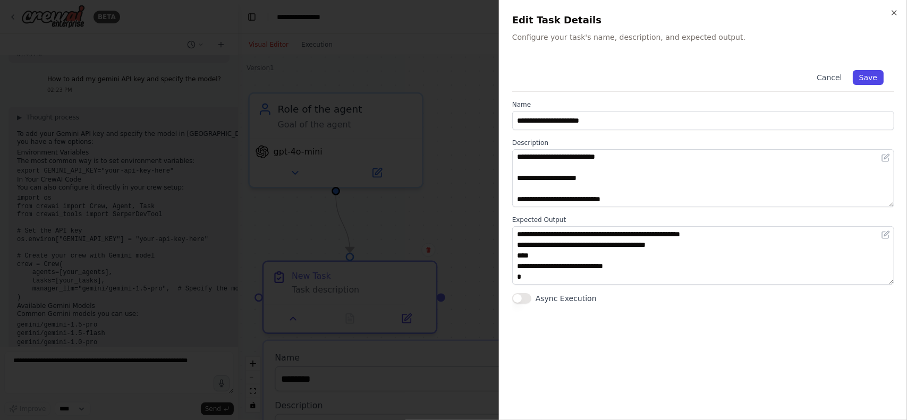
click at [868, 80] on button "Save" at bounding box center [868, 77] width 31 height 15
type input "**********"
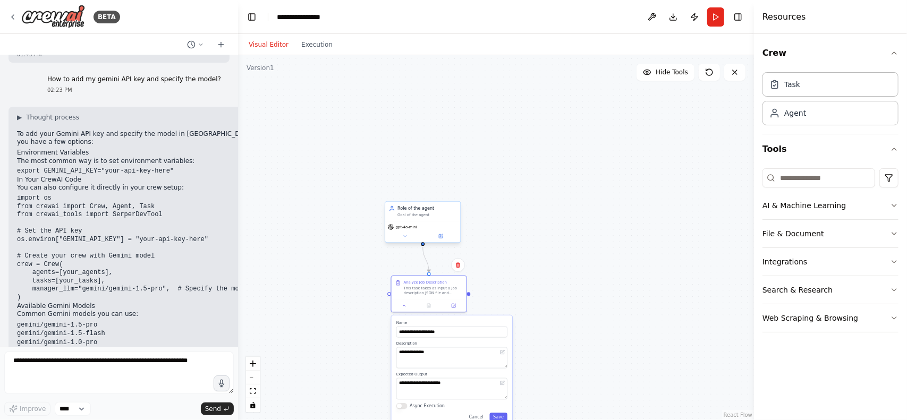
click at [435, 216] on div "Goal of the agent" at bounding box center [426, 215] width 59 height 5
click at [446, 237] on button at bounding box center [440, 236] width 35 height 7
click at [448, 234] on button at bounding box center [440, 236] width 35 height 7
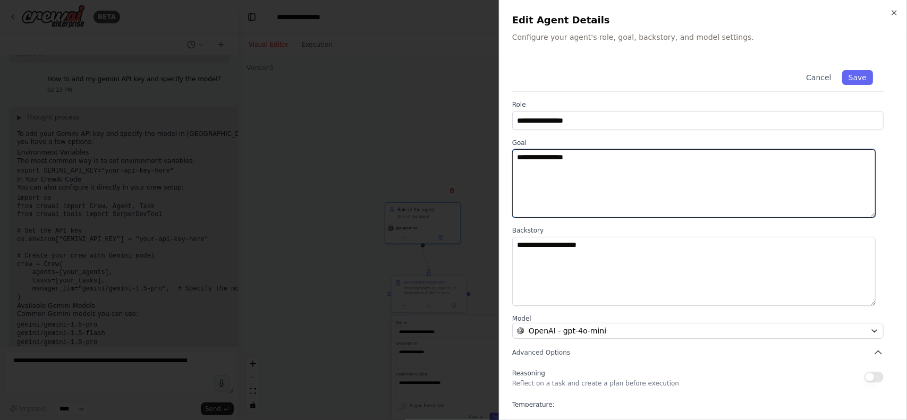
click at [577, 183] on textarea "**********" at bounding box center [693, 183] width 363 height 69
paste textarea "**********"
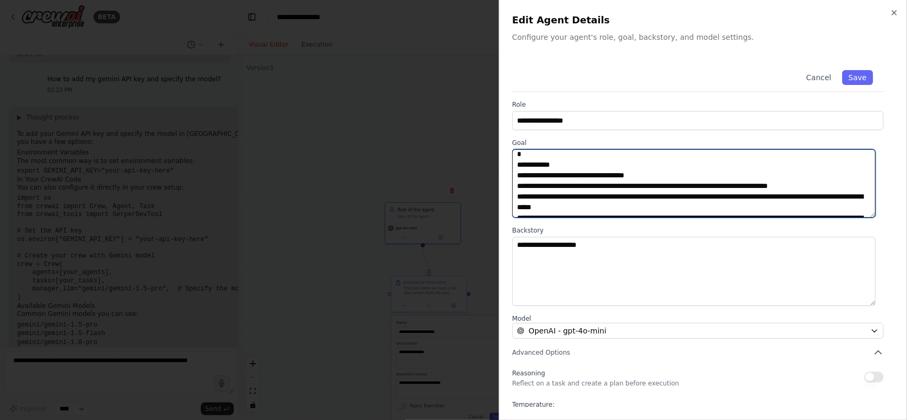
scroll to position [0, 0]
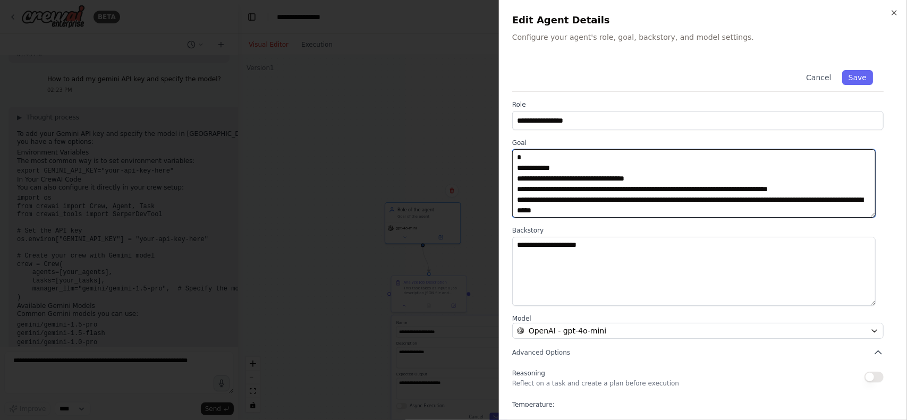
drag, startPoint x: 556, startPoint y: 178, endPoint x: 636, endPoint y: 180, distance: 80.2
click at [636, 180] on textarea "**********" at bounding box center [693, 183] width 363 height 69
type textarea "**********"
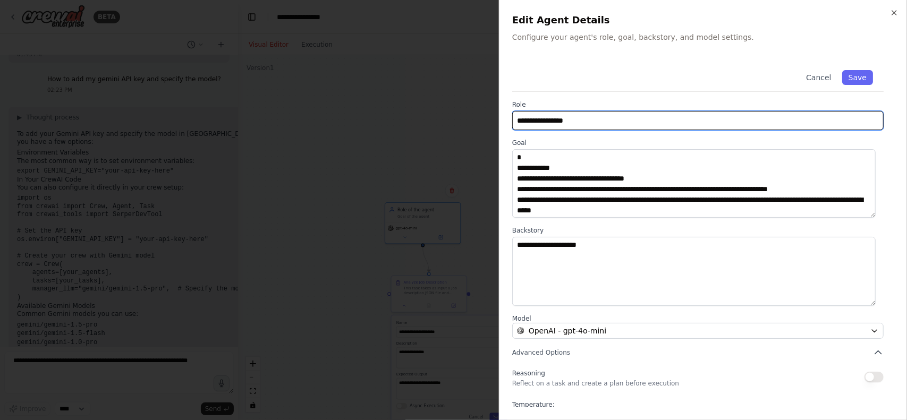
click at [597, 120] on input "**********" at bounding box center [697, 120] width 371 height 19
click at [598, 120] on input "**********" at bounding box center [697, 120] width 371 height 19
paste input "********"
type input "**********"
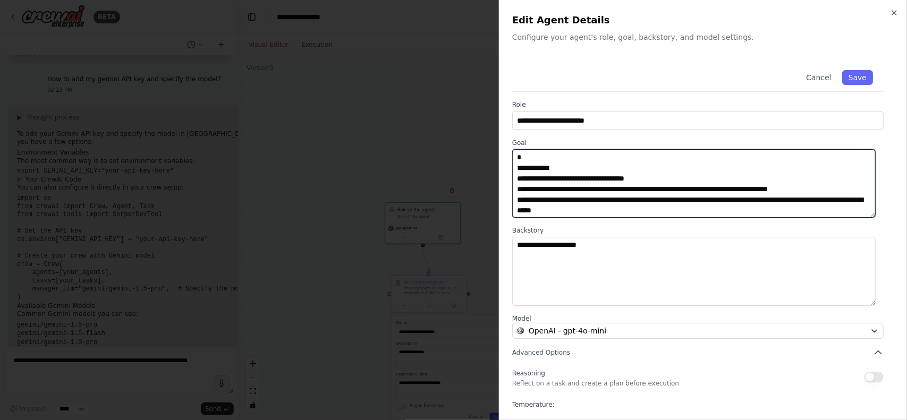
drag, startPoint x: 550, startPoint y: 189, endPoint x: 798, endPoint y: 185, distance: 248.1
click at [798, 185] on textarea "**********" at bounding box center [693, 183] width 363 height 69
drag, startPoint x: 551, startPoint y: 201, endPoint x: 585, endPoint y: 210, distance: 35.6
click at [585, 210] on textarea "**********" at bounding box center [693, 183] width 363 height 69
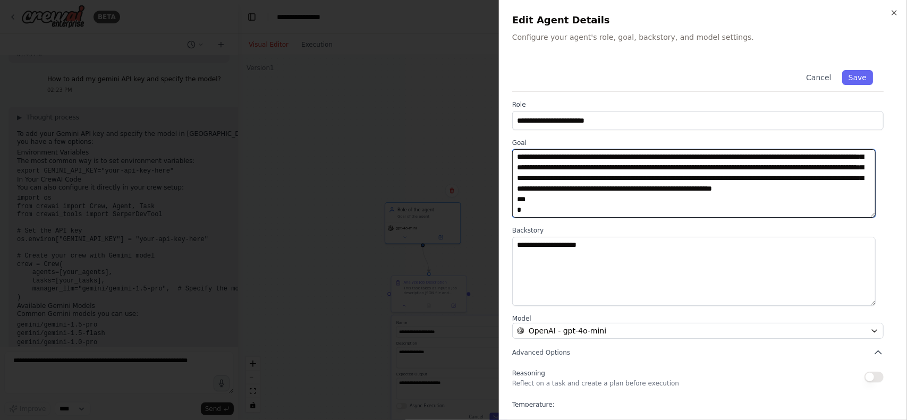
scroll to position [96, 0]
drag, startPoint x: 588, startPoint y: 204, endPoint x: 586, endPoint y: 210, distance: 6.6
click at [586, 210] on textarea "**********" at bounding box center [693, 183] width 363 height 69
click at [585, 210] on textarea "**********" at bounding box center [693, 183] width 363 height 69
paste textarea "**********"
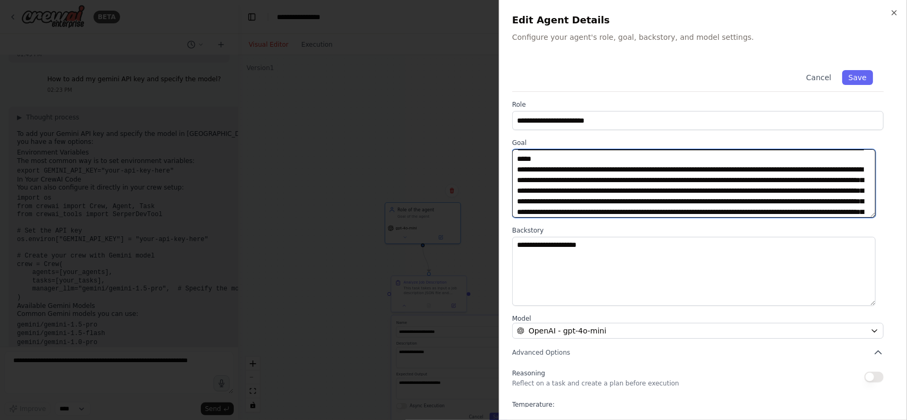
scroll to position [53, 0]
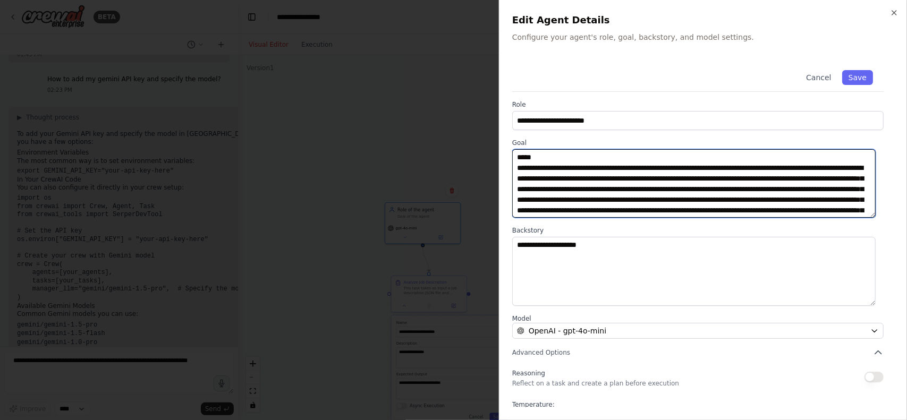
drag, startPoint x: 574, startPoint y: 168, endPoint x: 594, endPoint y: 180, distance: 22.9
click at [594, 180] on textarea at bounding box center [693, 183] width 363 height 69
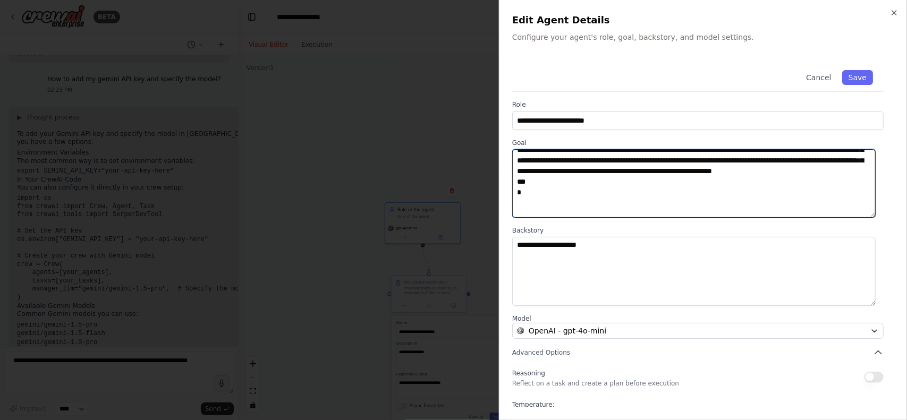
scroll to position [106, 0]
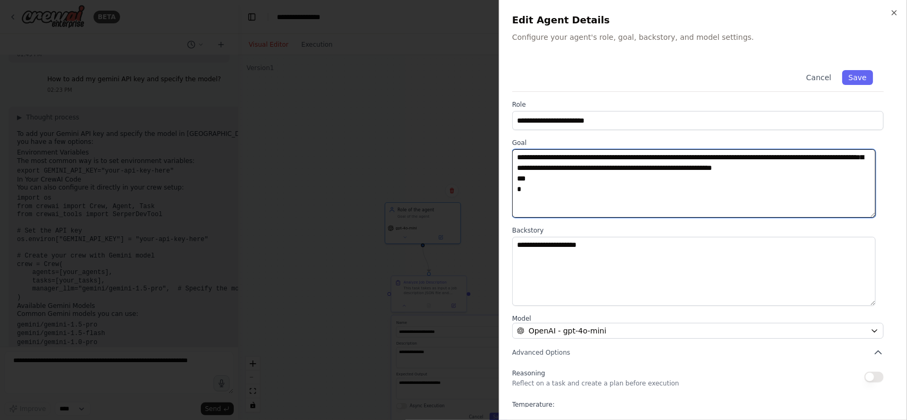
drag, startPoint x: 569, startPoint y: 168, endPoint x: 809, endPoint y: 173, distance: 239.6
click at [809, 173] on textarea at bounding box center [693, 183] width 363 height 69
type textarea "**********"
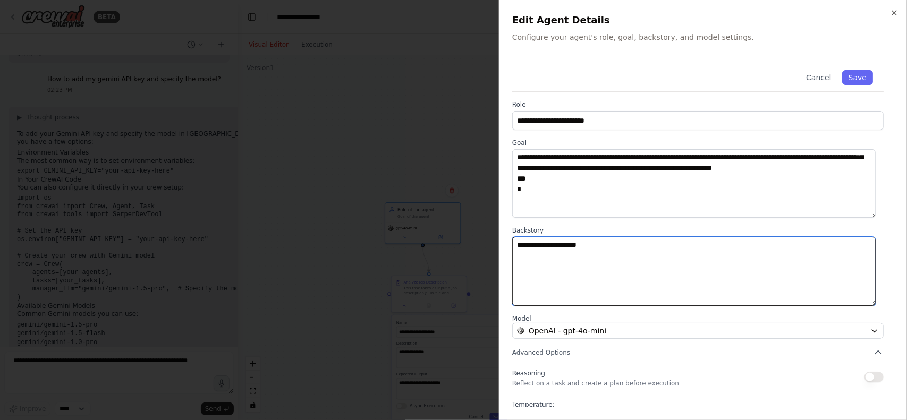
click at [628, 246] on textarea "**********" at bounding box center [693, 271] width 363 height 69
paste textarea "**********"
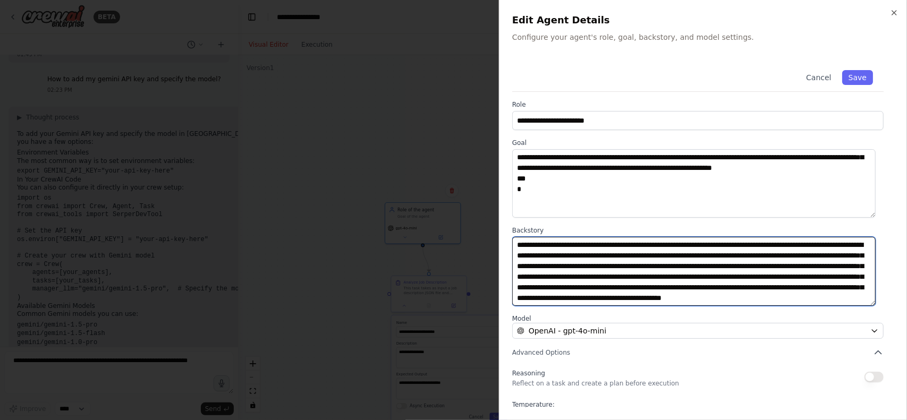
scroll to position [8, 0]
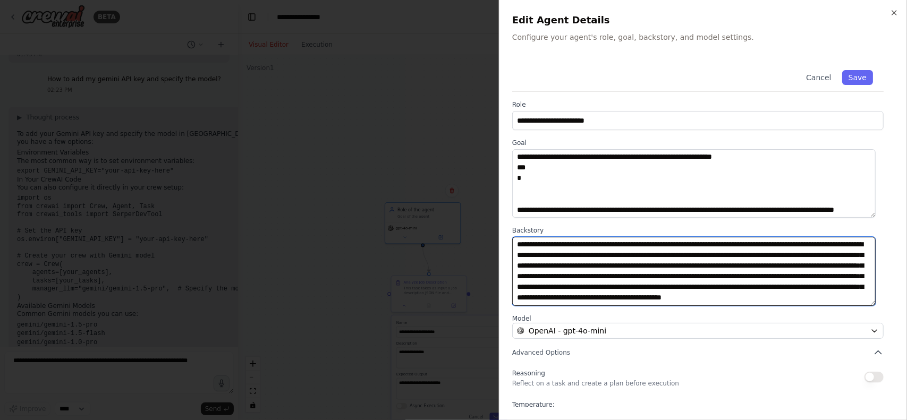
type textarea "**********"
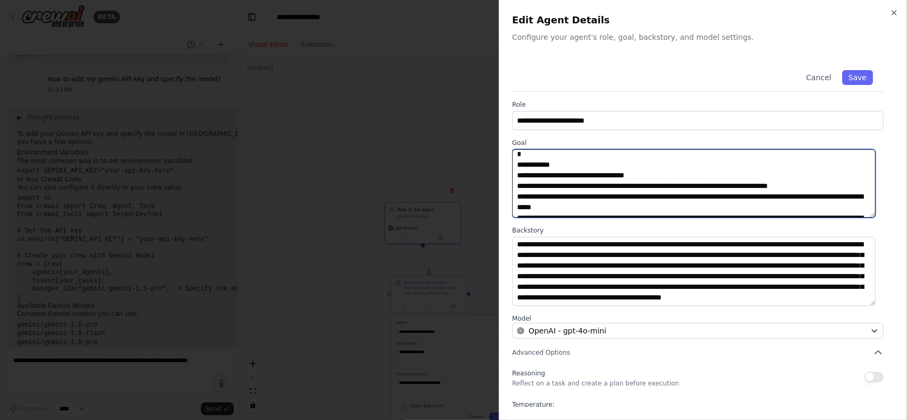
scroll to position [0, 0]
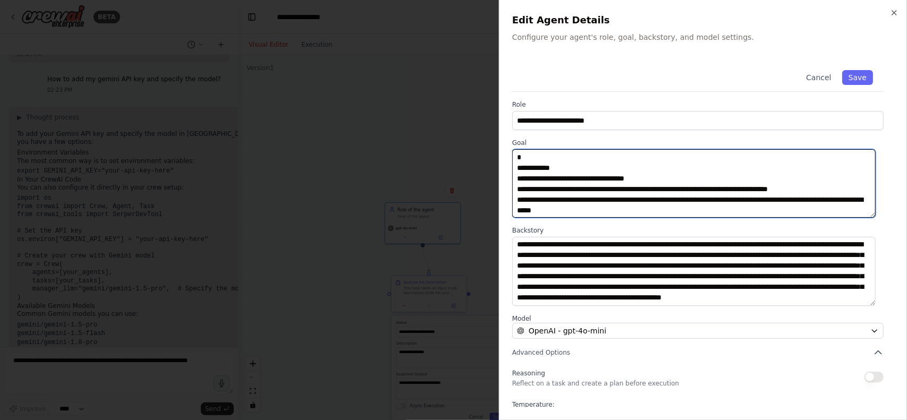
drag, startPoint x: 532, startPoint y: 181, endPoint x: 507, endPoint y: 134, distance: 53.3
click at [507, 134] on div "**********" at bounding box center [703, 210] width 408 height 420
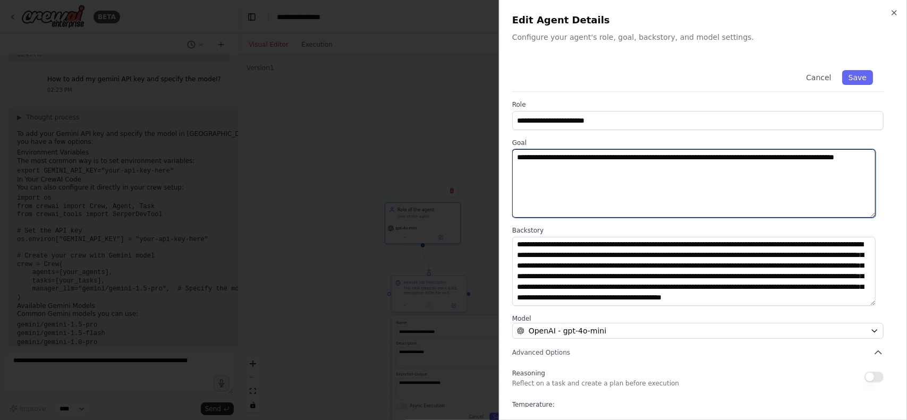
scroll to position [11, 0]
type textarea "**********"
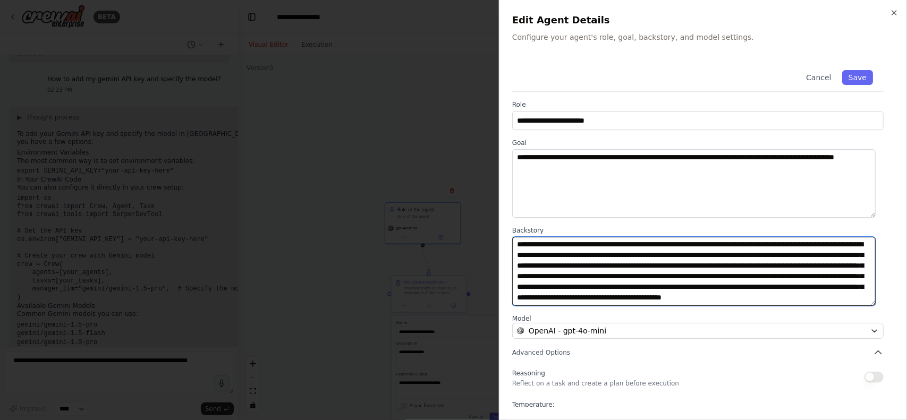
click at [831, 296] on textarea "**********" at bounding box center [693, 271] width 363 height 69
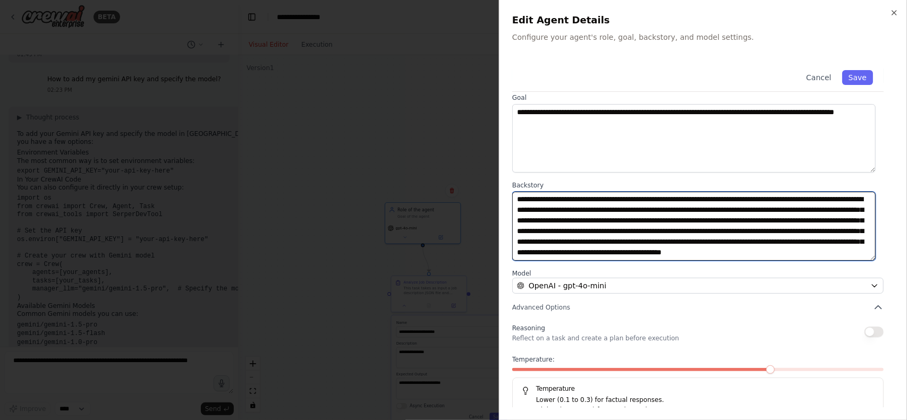
scroll to position [59, 0]
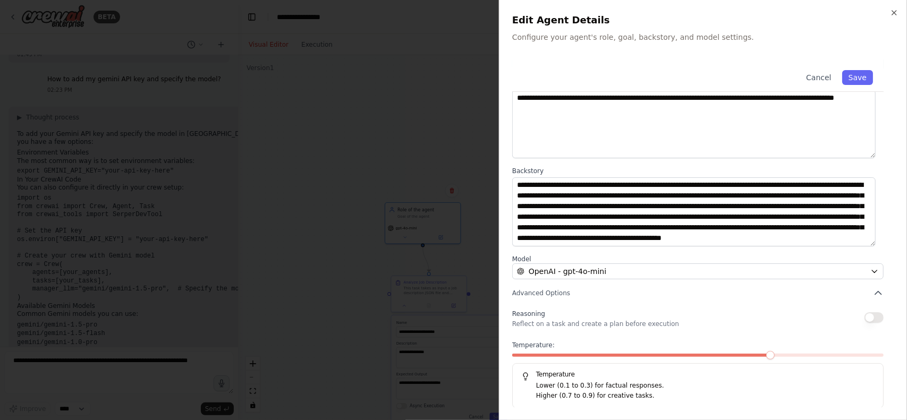
click at [677, 354] on span at bounding box center [642, 355] width 260 height 3
click at [845, 77] on button "Save" at bounding box center [857, 77] width 31 height 15
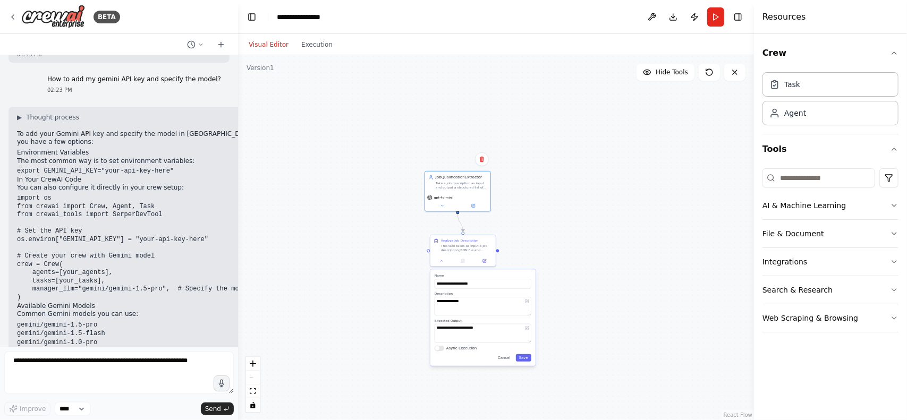
drag, startPoint x: 499, startPoint y: 293, endPoint x: 520, endPoint y: 241, distance: 55.8
click at [520, 241] on div "**********" at bounding box center [496, 237] width 516 height 365
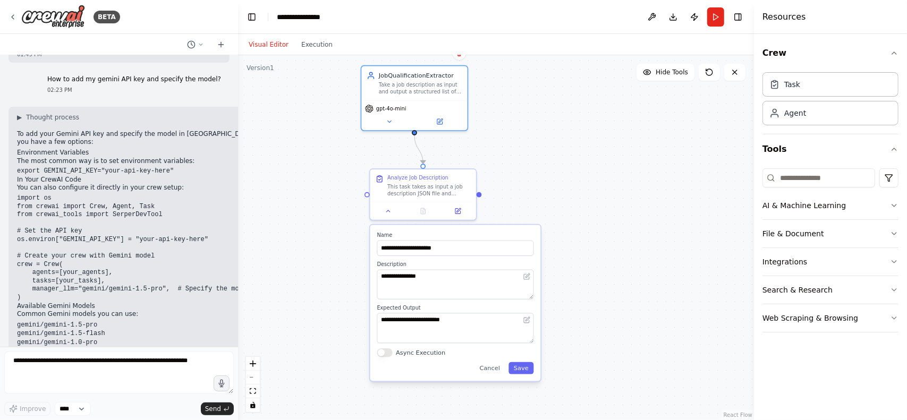
drag, startPoint x: 528, startPoint y: 233, endPoint x: 511, endPoint y: 201, distance: 36.1
click at [511, 201] on div "**********" at bounding box center [496, 237] width 516 height 365
click at [521, 134] on div "**********" at bounding box center [496, 237] width 516 height 365
click at [518, 369] on button "Save" at bounding box center [520, 368] width 25 height 12
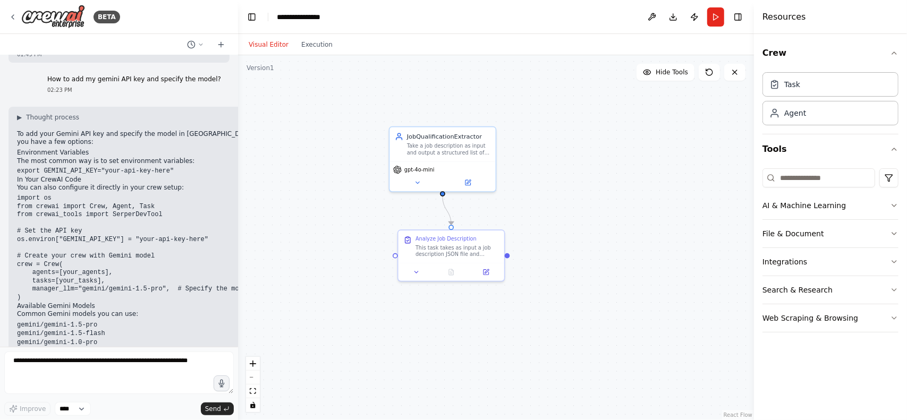
drag, startPoint x: 541, startPoint y: 255, endPoint x: 572, endPoint y: 303, distance: 57.6
click at [569, 313] on div ".deletable-edge-delete-btn { width: 20px; height: 20px; border: 0px solid #ffff…" at bounding box center [496, 237] width 516 height 365
click at [891, 237] on button "File & Document" at bounding box center [830, 234] width 136 height 28
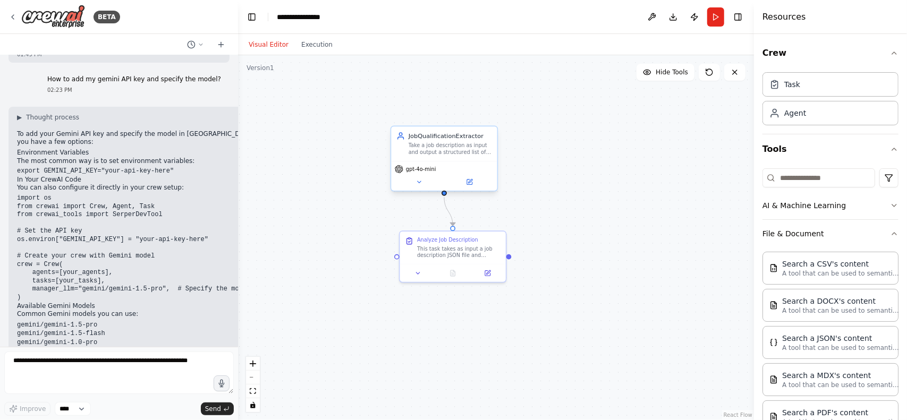
click at [465, 148] on div "Take a job description as input and output a structured list of required qualif…" at bounding box center [450, 149] width 83 height 14
click at [482, 242] on div "Analyze Job Description This task takes as input a job description JSON file an…" at bounding box center [458, 246] width 83 height 22
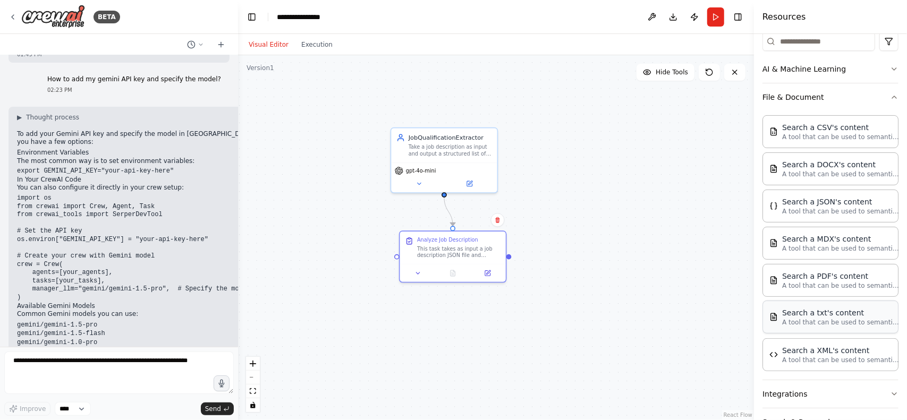
scroll to position [53, 0]
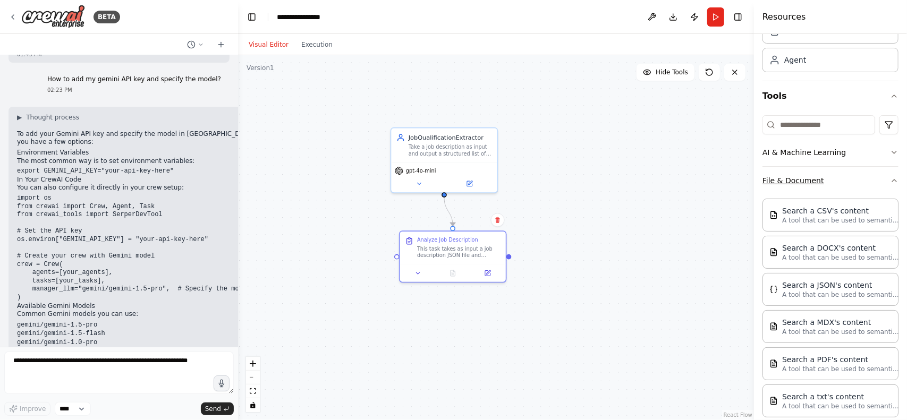
click at [890, 177] on icon "button" at bounding box center [894, 180] width 8 height 8
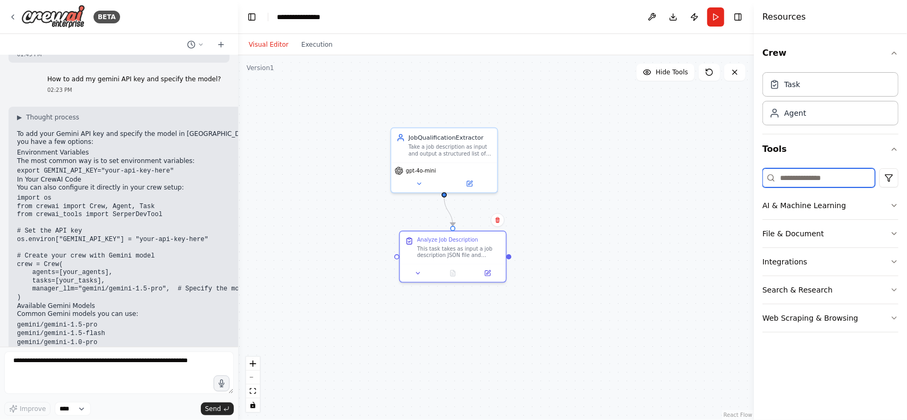
click at [836, 183] on input at bounding box center [818, 177] width 113 height 19
type input "****"
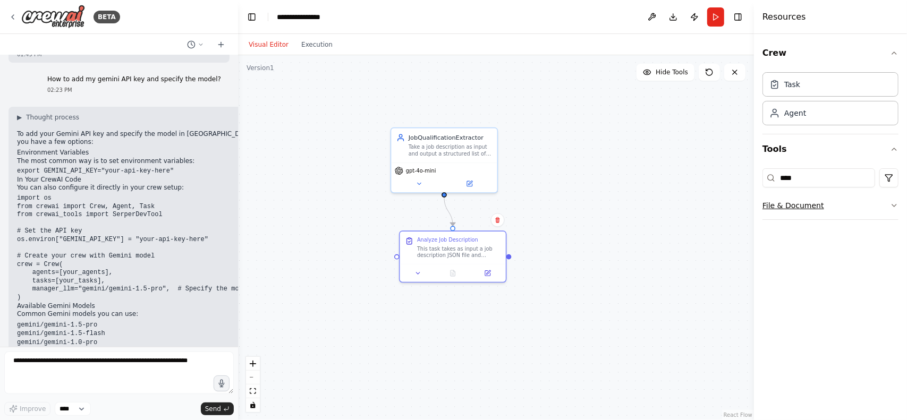
click at [862, 211] on button "File & Document" at bounding box center [830, 206] width 136 height 28
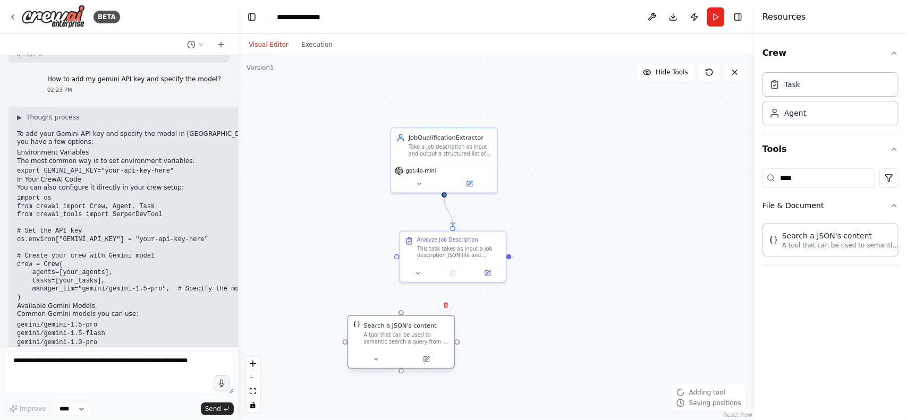
drag, startPoint x: 513, startPoint y: 331, endPoint x: 380, endPoint y: 341, distance: 133.2
click at [381, 341] on div "A tool that can be used to semantic search a query from a JSON's content." at bounding box center [406, 338] width 85 height 14
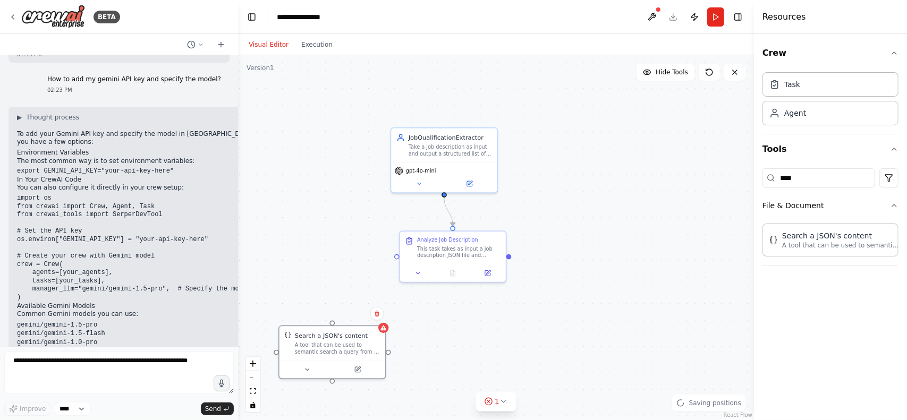
drag, startPoint x: 402, startPoint y: 317, endPoint x: 335, endPoint y: 322, distance: 67.7
click at [335, 322] on div ".deletable-edge-delete-btn { width: 20px; height: 20px; border: 0px solid #ffff…" at bounding box center [496, 237] width 516 height 365
drag, startPoint x: 334, startPoint y: 322, endPoint x: 396, endPoint y: 261, distance: 87.9
click at [396, 261] on div ".deletable-edge-delete-btn { width: 20px; height: 20px; border: 0px solid #ffff…" at bounding box center [496, 237] width 516 height 365
drag, startPoint x: 331, startPoint y: 323, endPoint x: 446, endPoint y: 202, distance: 166.5
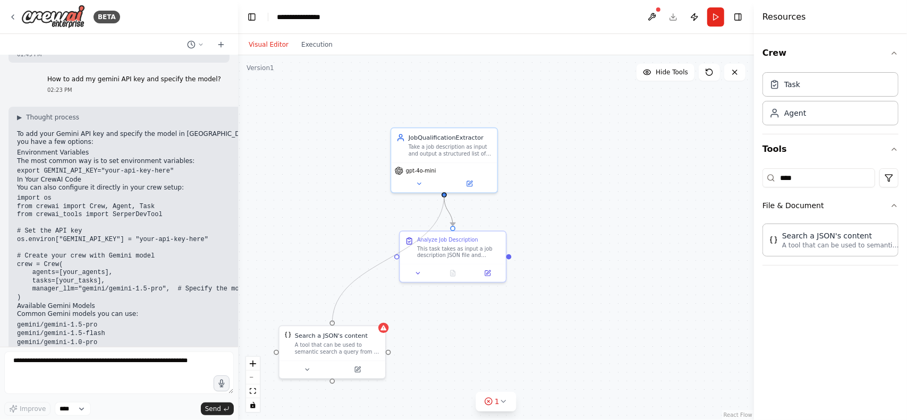
click at [446, 202] on div ".deletable-edge-delete-btn { width: 20px; height: 20px; border: 0px solid #ffff…" at bounding box center [522, 310] width 418 height 296
drag, startPoint x: 342, startPoint y: 348, endPoint x: 326, endPoint y: 250, distance: 99.1
click at [326, 250] on div "A tool that can be used to semantic search a query from a JSON's content." at bounding box center [319, 252] width 85 height 14
click at [350, 257] on div "A tool that can be used to semantic search a query from a JSON's content." at bounding box center [319, 252] width 85 height 14
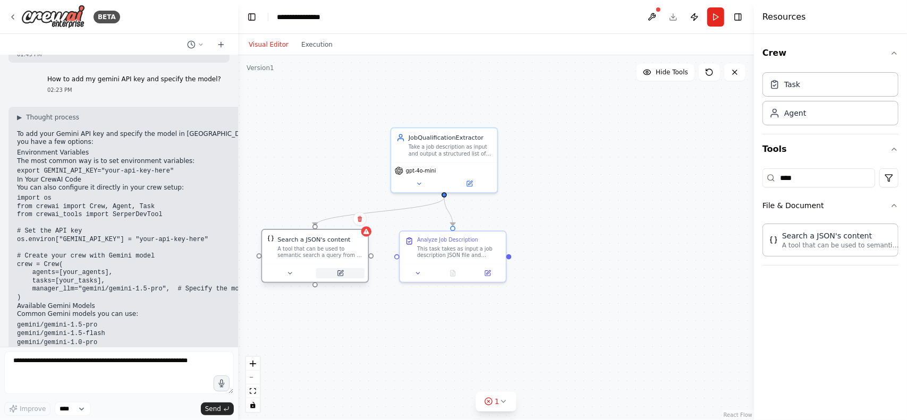
click at [341, 276] on icon at bounding box center [340, 273] width 5 height 5
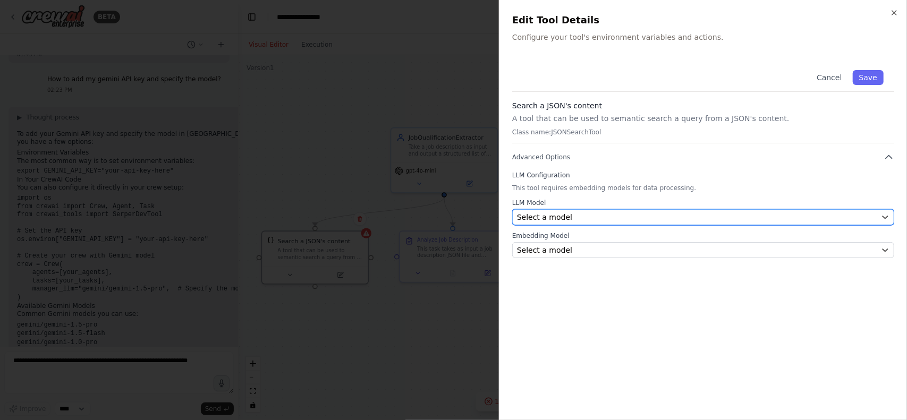
click at [589, 214] on div "Select a model" at bounding box center [697, 217] width 360 height 11
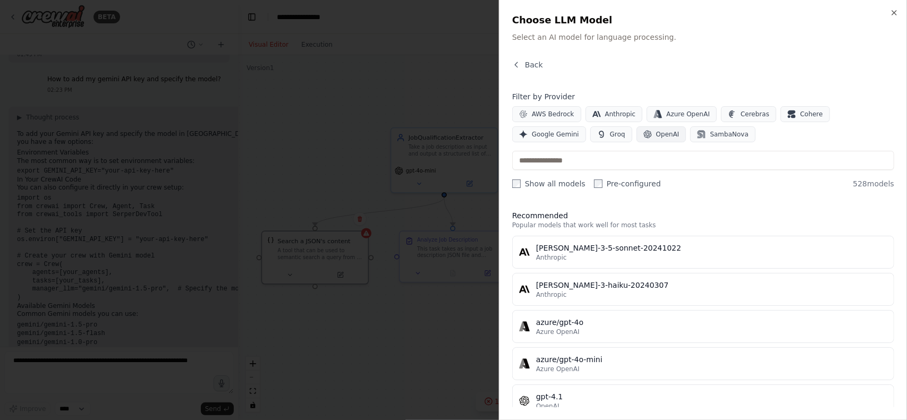
click at [595, 140] on div "Filter by Provider AWS Bedrock Anthropic Azure OpenAI Cerebras Cohere Google Ge…" at bounding box center [703, 140] width 382 height 98
click at [656, 131] on span "OpenAI" at bounding box center [667, 134] width 23 height 8
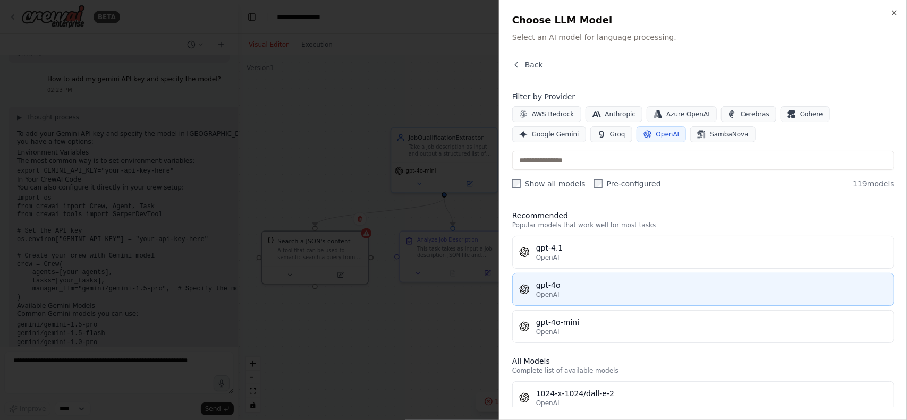
click at [595, 286] on div "gpt-4o" at bounding box center [711, 285] width 351 height 11
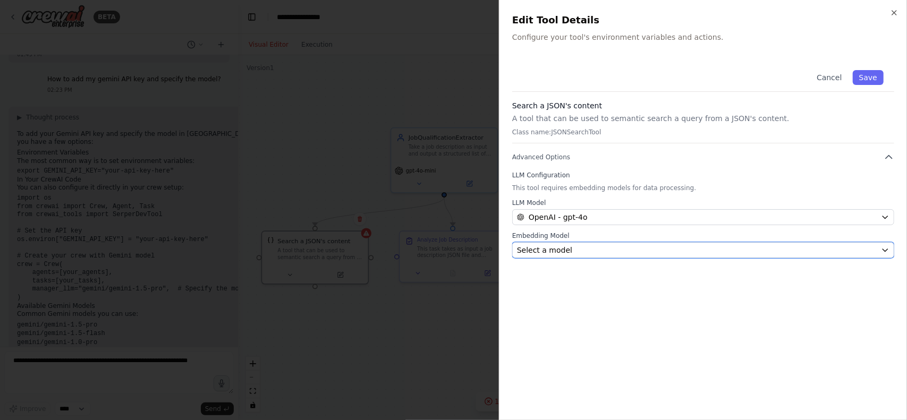
click at [558, 251] on span "Select a model" at bounding box center [544, 250] width 55 height 11
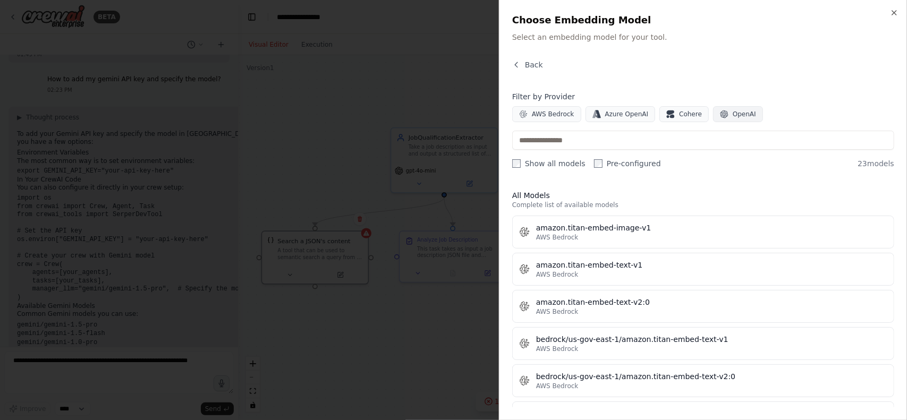
click at [734, 114] on span "OpenAI" at bounding box center [744, 114] width 23 height 8
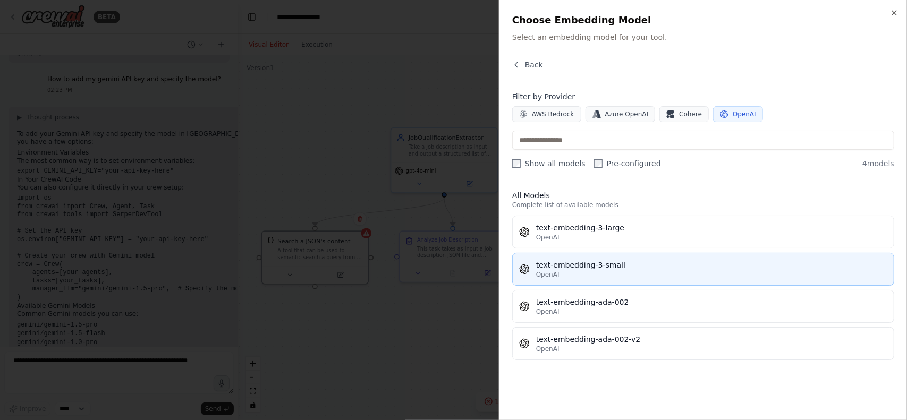
click at [624, 258] on button "text-embedding-3-small OpenAI" at bounding box center [703, 269] width 382 height 33
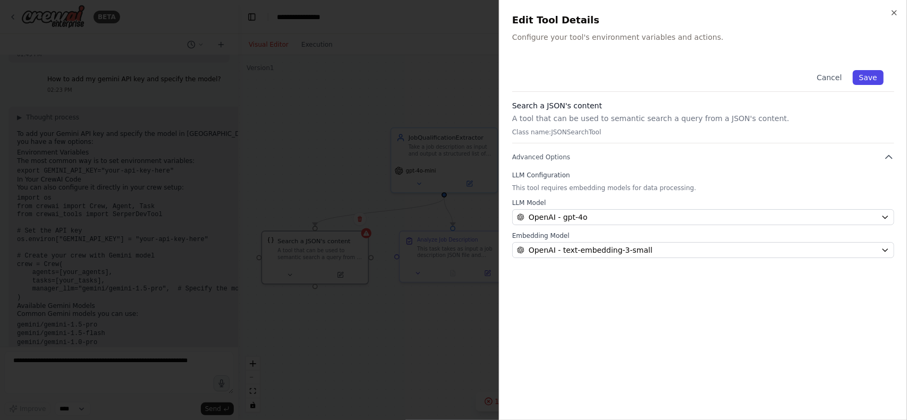
click at [865, 81] on button "Save" at bounding box center [868, 77] width 31 height 15
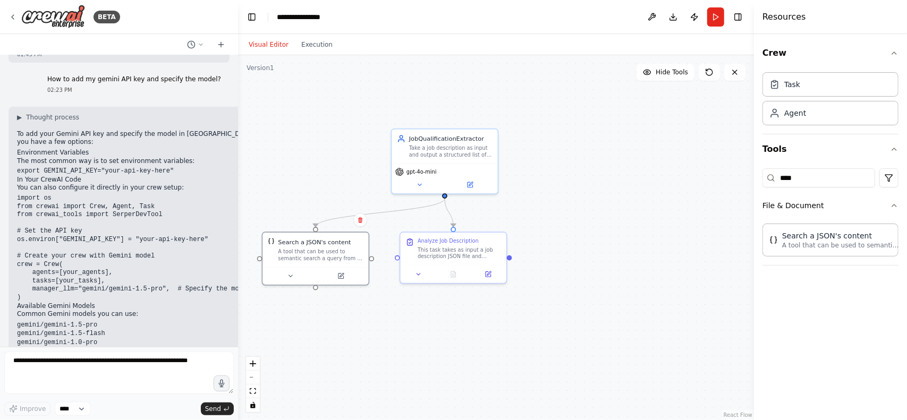
click at [671, 173] on div ".deletable-edge-delete-btn { width: 20px; height: 20px; border: 0px solid #ffff…" at bounding box center [496, 237] width 516 height 365
click at [711, 16] on button "Run" at bounding box center [715, 16] width 17 height 19
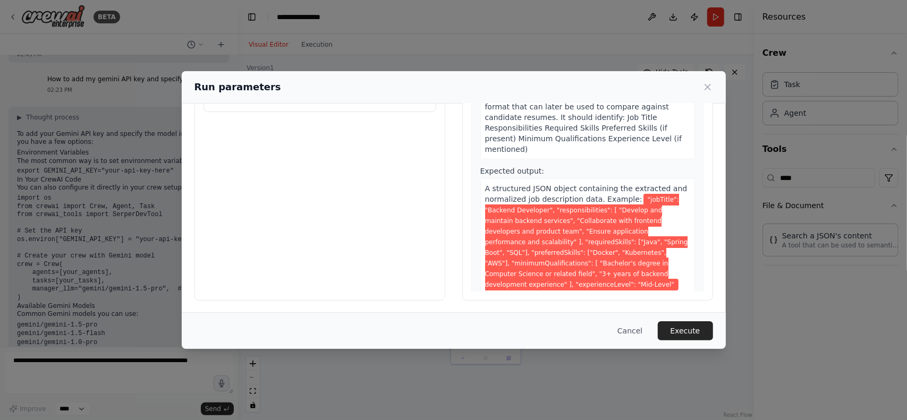
scroll to position [68, 0]
click at [574, 268] on div "A structured JSON object containing the extracted and normalized job descriptio…" at bounding box center [587, 236] width 215 height 116
click at [636, 327] on button "Cancel" at bounding box center [630, 330] width 42 height 19
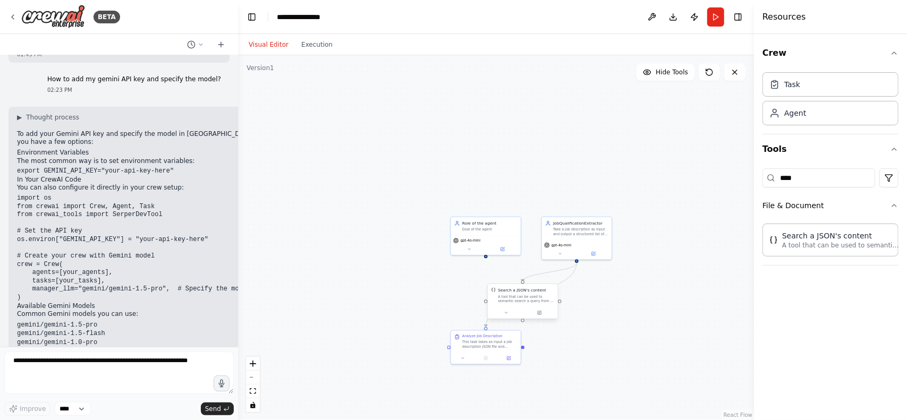
click at [529, 300] on div "A tool that can be used to semantic search a query from a JSON's content." at bounding box center [526, 298] width 56 height 9
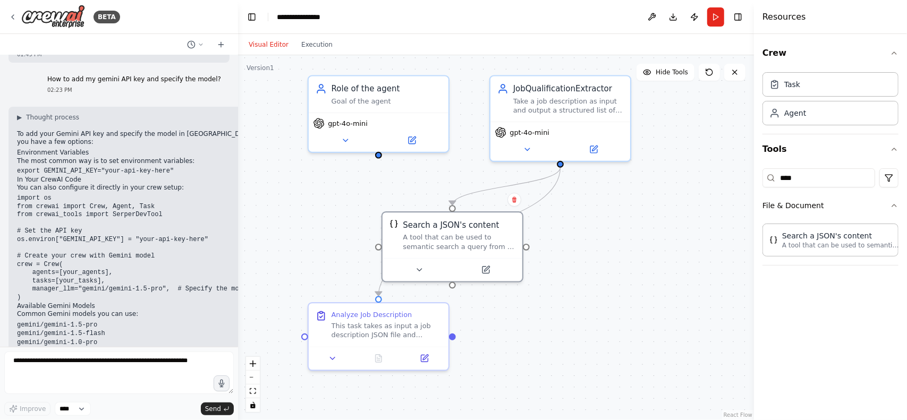
drag, startPoint x: 645, startPoint y: 315, endPoint x: 616, endPoint y: 228, distance: 91.7
click at [616, 228] on div ".deletable-edge-delete-btn { width: 20px; height: 20px; border: 0px solid #ffff…" at bounding box center [496, 237] width 516 height 365
click at [404, 107] on div "Role of the agent Goal of the agent" at bounding box center [379, 92] width 140 height 36
click at [567, 96] on div "Take a job description as input and output a structured list of required qualif…" at bounding box center [568, 104] width 110 height 18
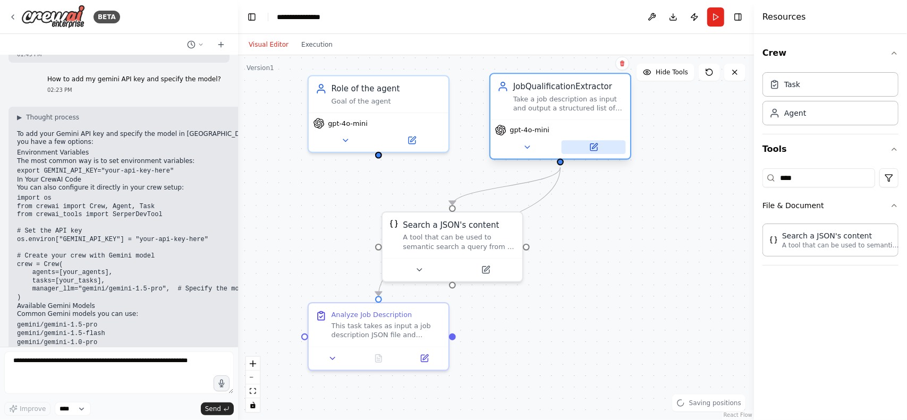
click at [601, 146] on button at bounding box center [594, 147] width 64 height 14
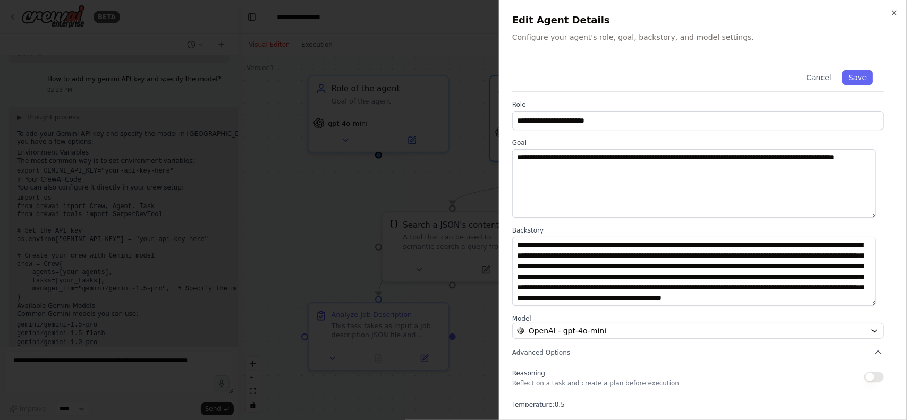
click at [444, 211] on div at bounding box center [453, 210] width 907 height 420
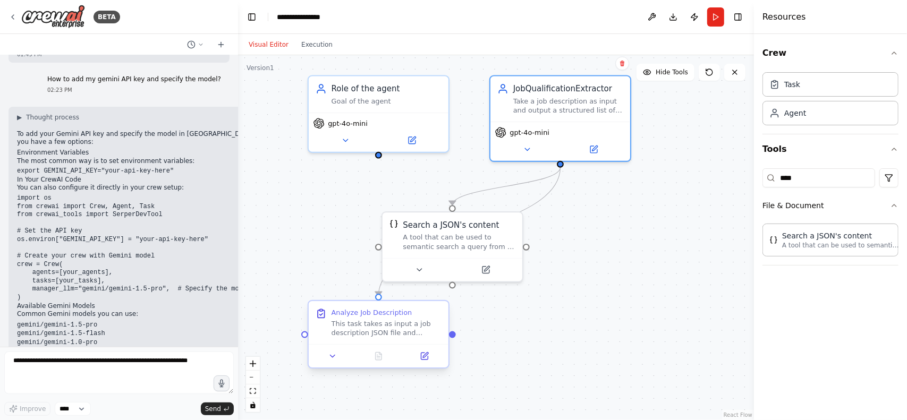
click at [380, 325] on div "This task takes as input a job description JSON file and analyzes it to extract…" at bounding box center [386, 328] width 110 height 18
click at [426, 362] on button at bounding box center [424, 357] width 39 height 14
click at [427, 354] on icon at bounding box center [425, 355] width 5 height 5
click at [421, 361] on button at bounding box center [424, 357] width 39 height 14
click at [421, 354] on icon at bounding box center [424, 356] width 7 height 7
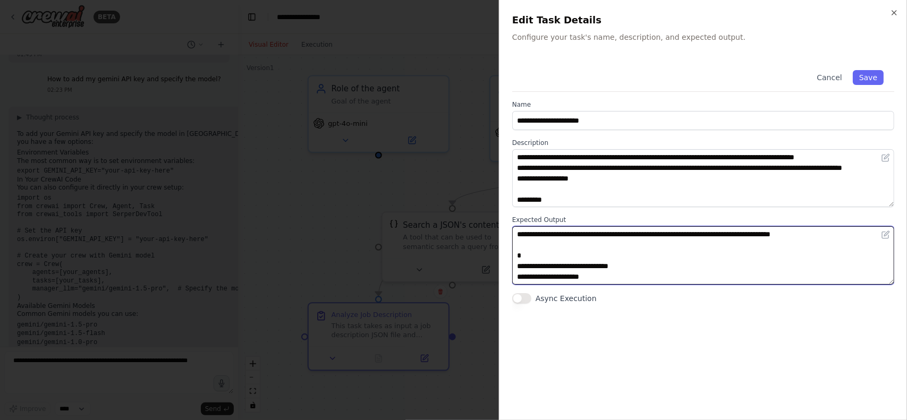
click at [523, 256] on textarea "**********" at bounding box center [703, 255] width 382 height 58
click at [521, 245] on textarea "**********" at bounding box center [703, 255] width 382 height 58
drag, startPoint x: 530, startPoint y: 274, endPoint x: 518, endPoint y: 246, distance: 29.8
click at [518, 246] on textarea "**********" at bounding box center [703, 255] width 382 height 58
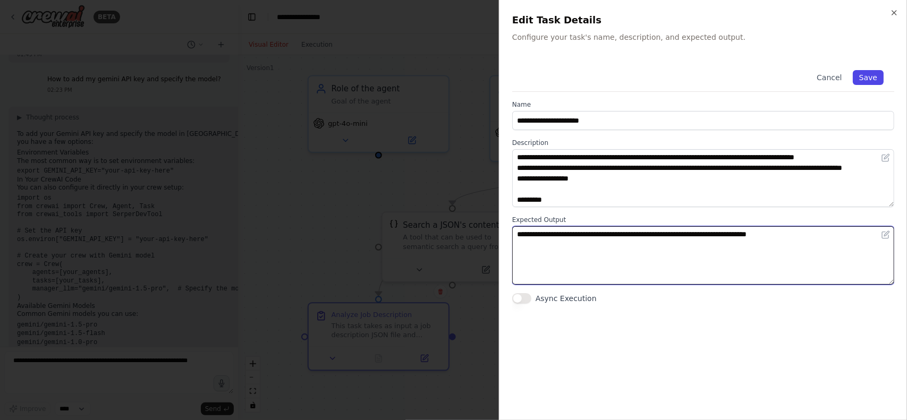
type textarea "**********"
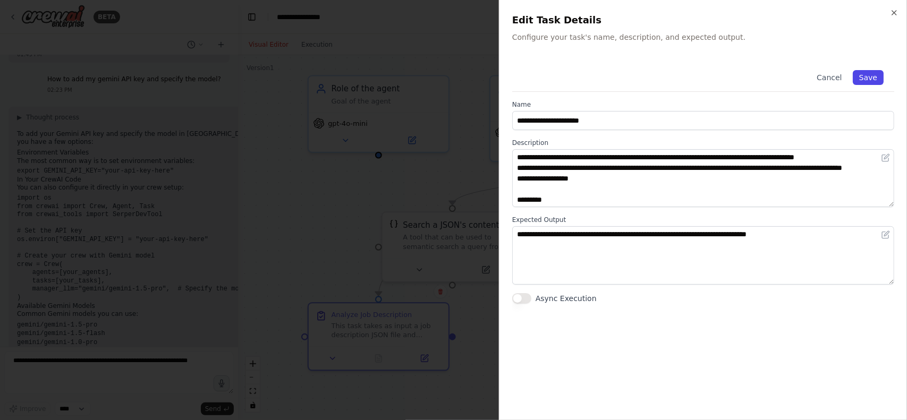
click at [865, 83] on button "Save" at bounding box center [868, 77] width 31 height 15
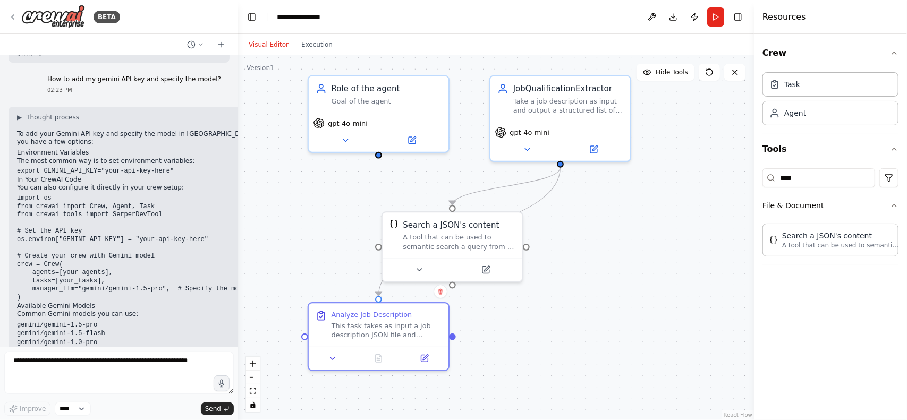
click at [633, 280] on div ".deletable-edge-delete-btn { width: 20px; height: 20px; border: 0px solid #ffff…" at bounding box center [496, 237] width 516 height 365
click at [118, 368] on textarea at bounding box center [118, 373] width 229 height 42
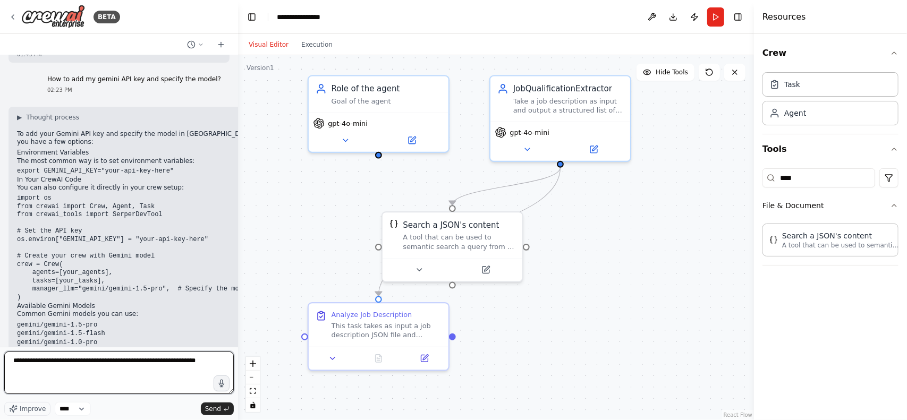
type textarea "**********"
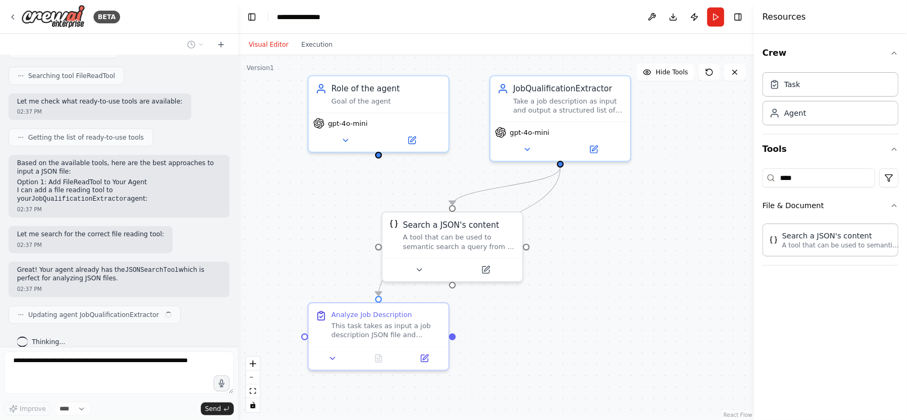
scroll to position [630, 0]
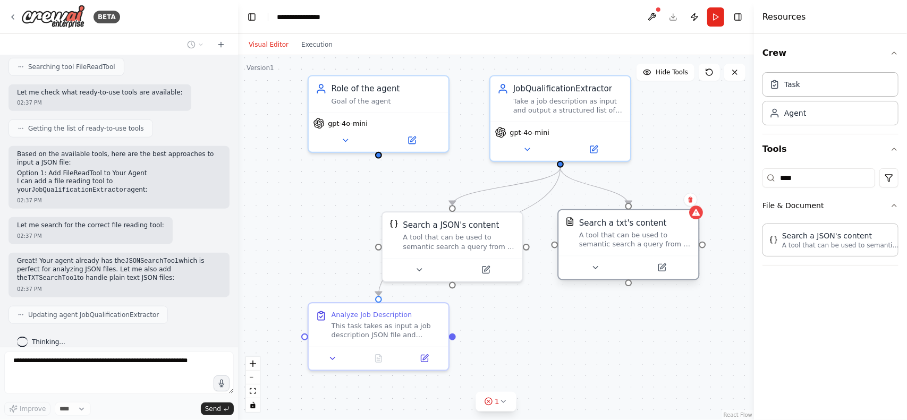
click at [652, 240] on div "A tool that can be used to semantic search a query from a txt's content." at bounding box center [635, 240] width 113 height 18
click at [548, 311] on div ".deletable-edge-delete-btn { width: 20px; height: 20px; border: 0px solid #ffff…" at bounding box center [496, 237] width 516 height 365
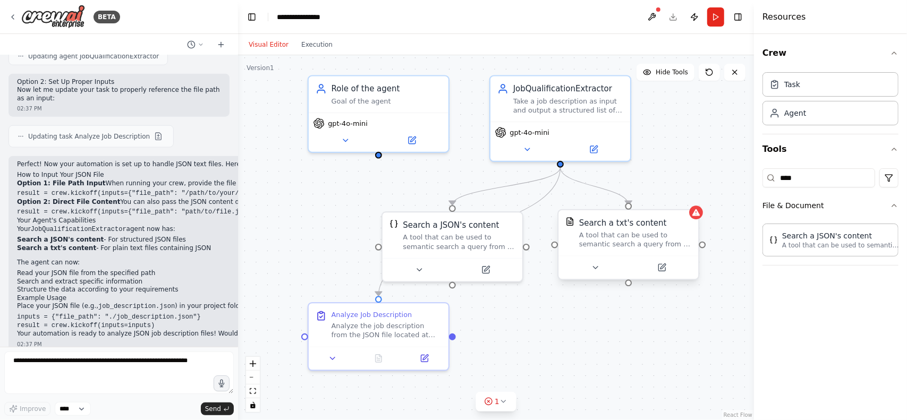
scroll to position [897, 0]
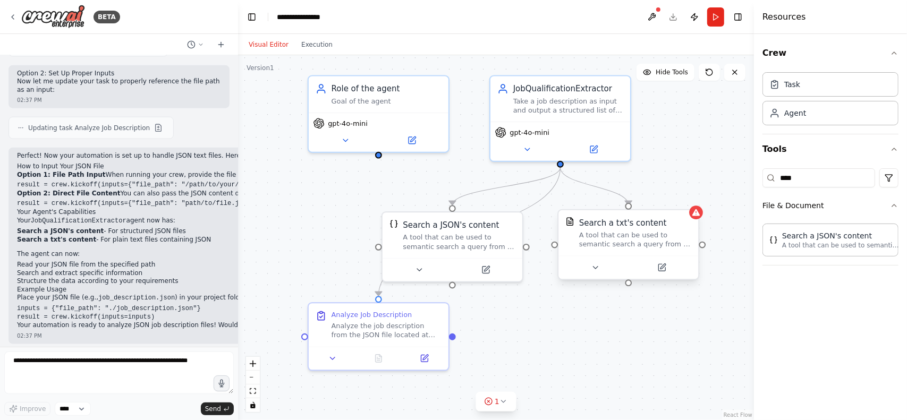
click at [622, 228] on div "Search a txt's content A tool that can be used to semantic search a query from …" at bounding box center [635, 233] width 113 height 32
click at [666, 268] on button at bounding box center [662, 268] width 64 height 14
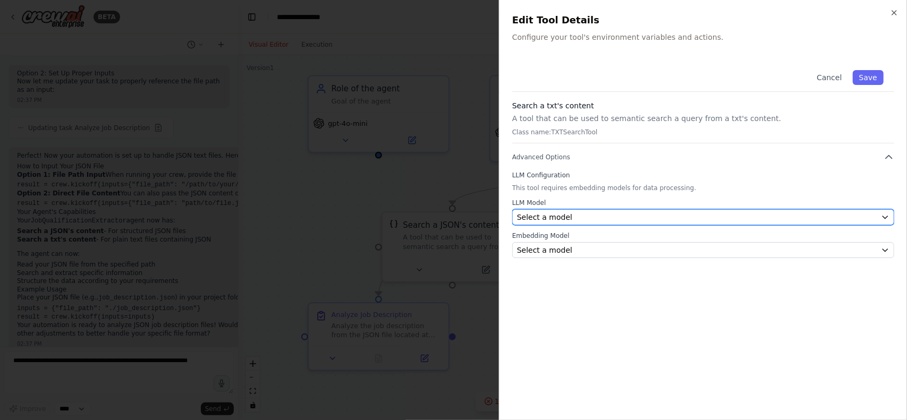
click at [653, 215] on div "Select a model" at bounding box center [697, 217] width 360 height 11
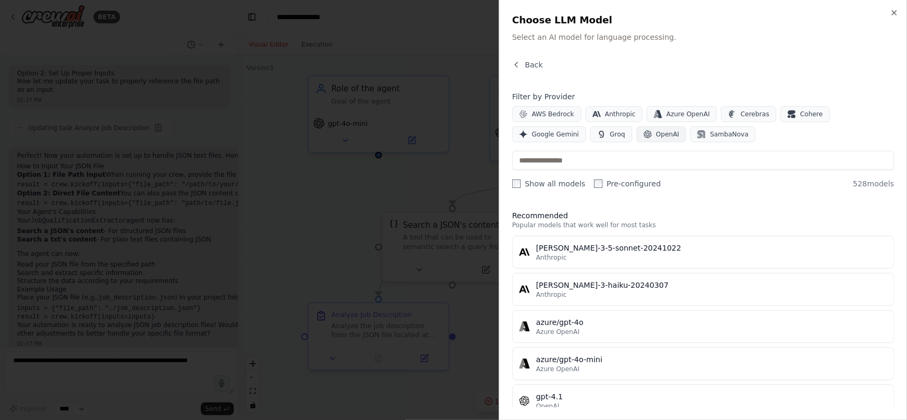
click at [656, 137] on span "OpenAI" at bounding box center [667, 134] width 23 height 8
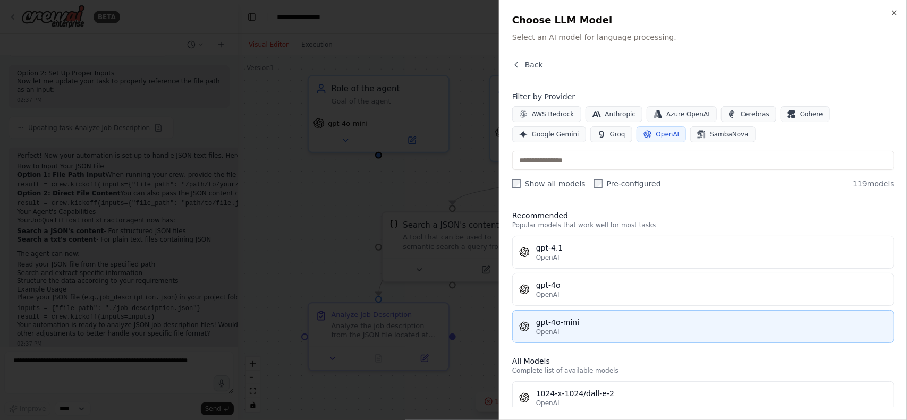
click at [590, 322] on div "gpt-4o-mini" at bounding box center [711, 322] width 351 height 11
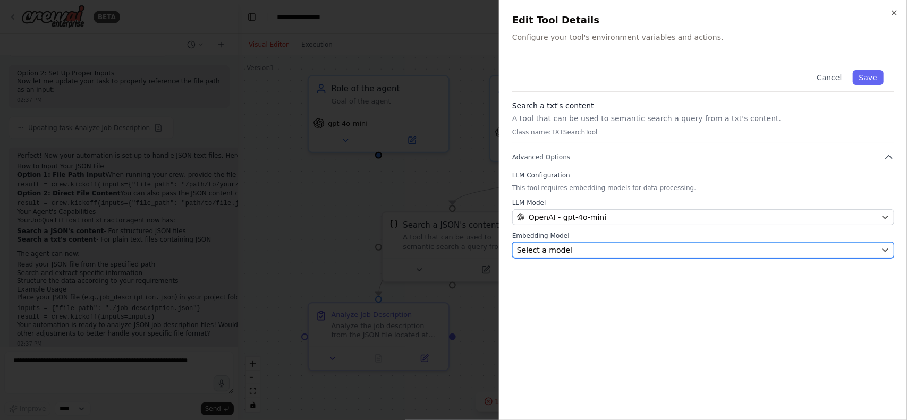
click at [636, 246] on div "Select a model" at bounding box center [697, 250] width 360 height 11
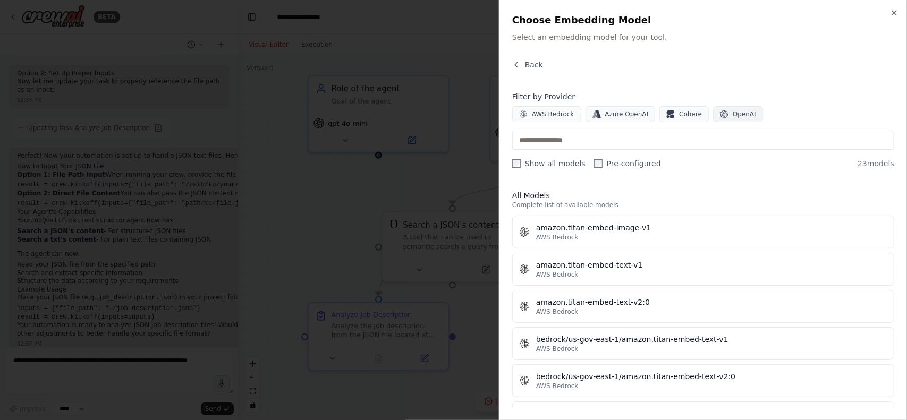
click at [733, 114] on span "OpenAI" at bounding box center [744, 114] width 23 height 8
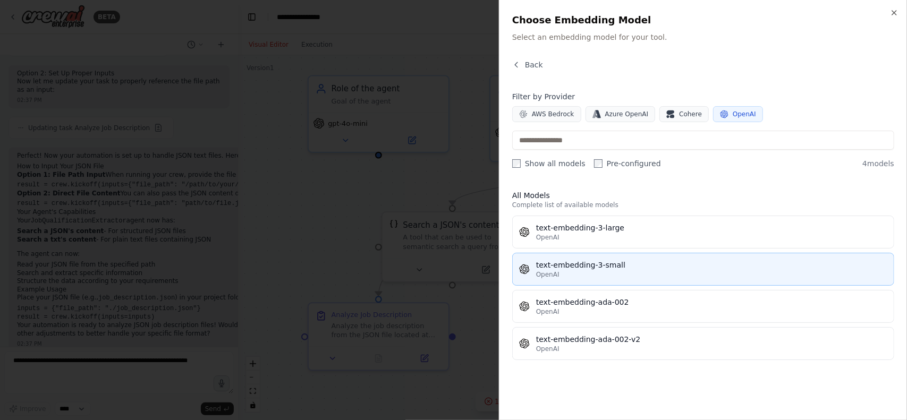
click at [608, 270] on div "OpenAI" at bounding box center [711, 274] width 351 height 8
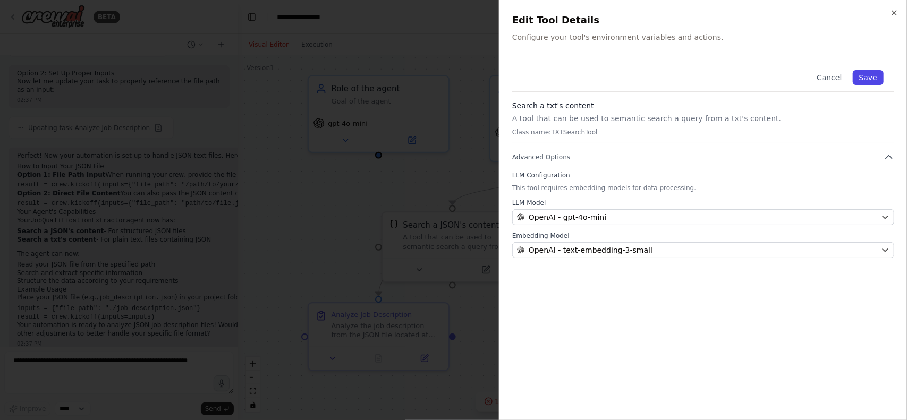
click at [867, 80] on button "Save" at bounding box center [868, 77] width 31 height 15
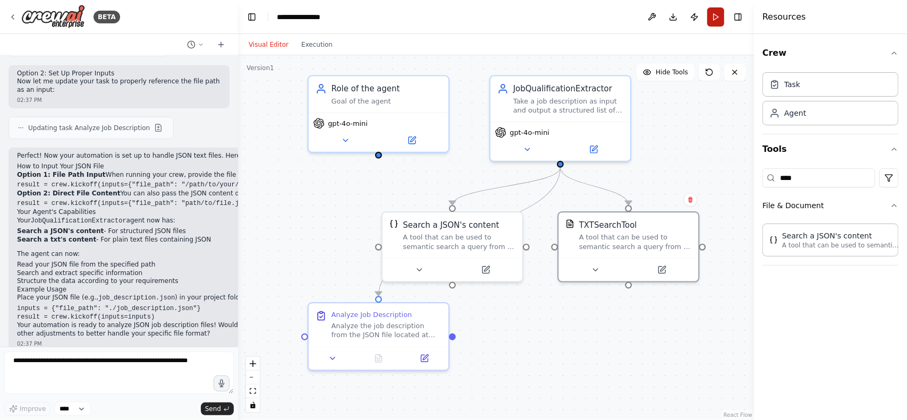
click at [719, 13] on button "Run" at bounding box center [715, 16] width 17 height 19
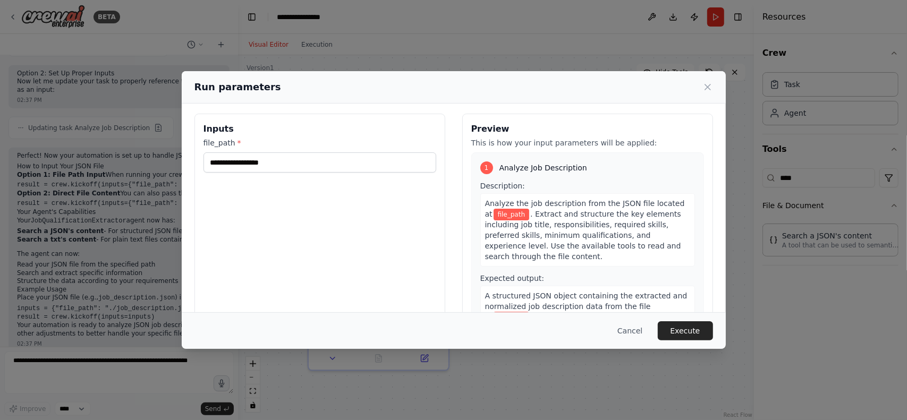
scroll to position [0, 0]
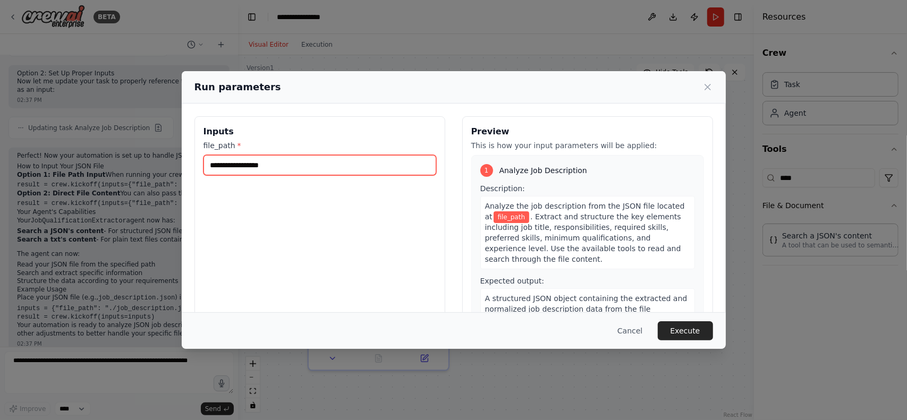
click at [301, 165] on input "file_path *" at bounding box center [319, 165] width 233 height 20
click at [641, 335] on button "Cancel" at bounding box center [630, 330] width 42 height 19
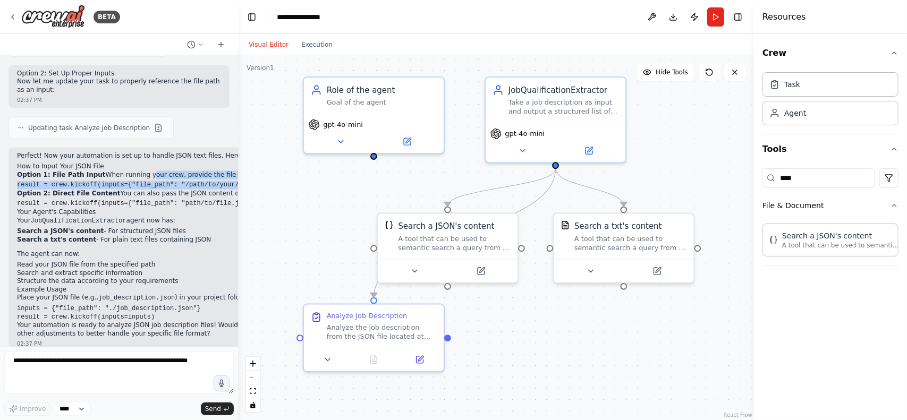
drag, startPoint x: 134, startPoint y: 161, endPoint x: 220, endPoint y: 167, distance: 86.3
click at [220, 167] on div "Perfect! Now your automation is set up to handle JSON text files. Here's how to…" at bounding box center [172, 245] width 310 height 186
click at [150, 181] on code "result = crew.kickoff(inputs={"file_path": "/path/to/your/job_description.json"…" at bounding box center [172, 184] width 310 height 7
drag, startPoint x: 154, startPoint y: 175, endPoint x: 181, endPoint y: 176, distance: 26.6
click at [181, 181] on code "result = crew.kickoff(inputs={"file_path": "/path/to/your/job_description.json"…" at bounding box center [172, 184] width 310 height 7
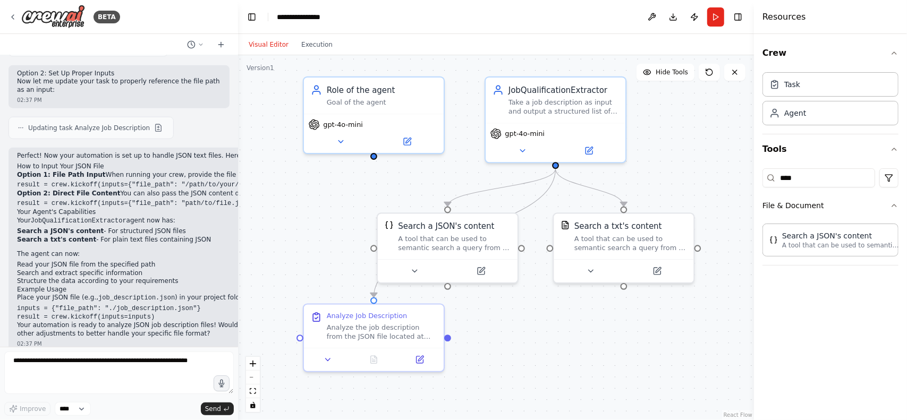
click at [143, 208] on h2 "Your Agent's Capabilities" at bounding box center [172, 212] width 310 height 8
click at [114, 354] on textarea at bounding box center [118, 373] width 229 height 42
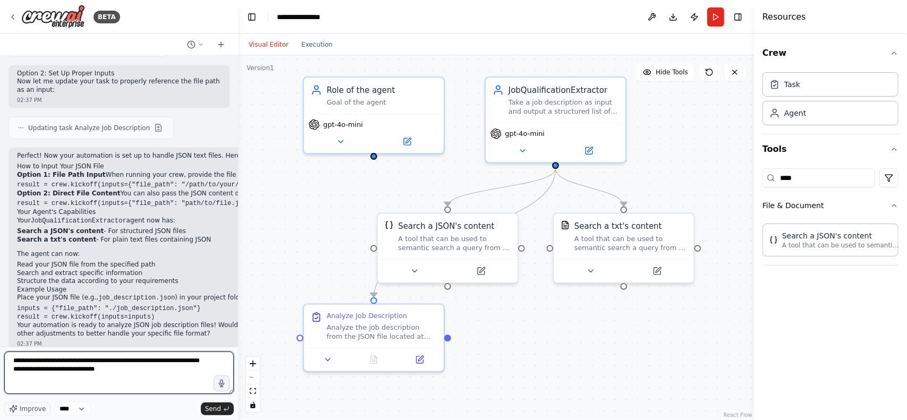
type textarea "**********"
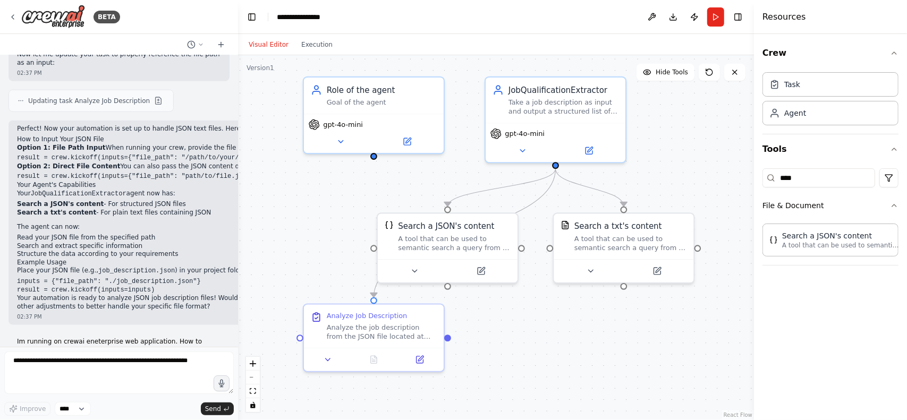
scroll to position [968, 0]
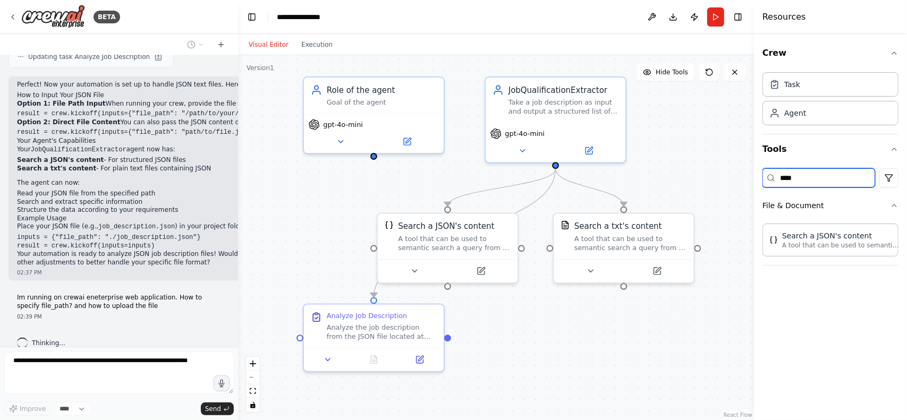
drag, startPoint x: 860, startPoint y: 181, endPoint x: 693, endPoint y: 195, distance: 166.9
click at [696, 197] on div "BETA Hello! I'm the CrewAI assistant. What kind of automation do you want to bu…" at bounding box center [453, 210] width 907 height 420
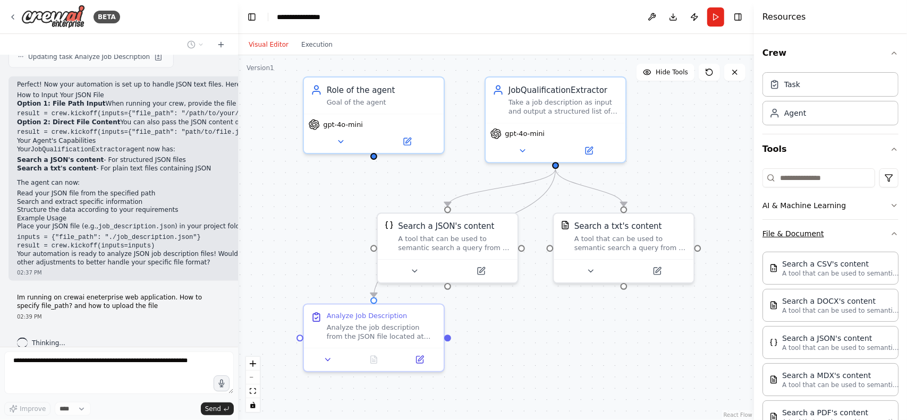
click at [890, 231] on icon "button" at bounding box center [894, 233] width 8 height 8
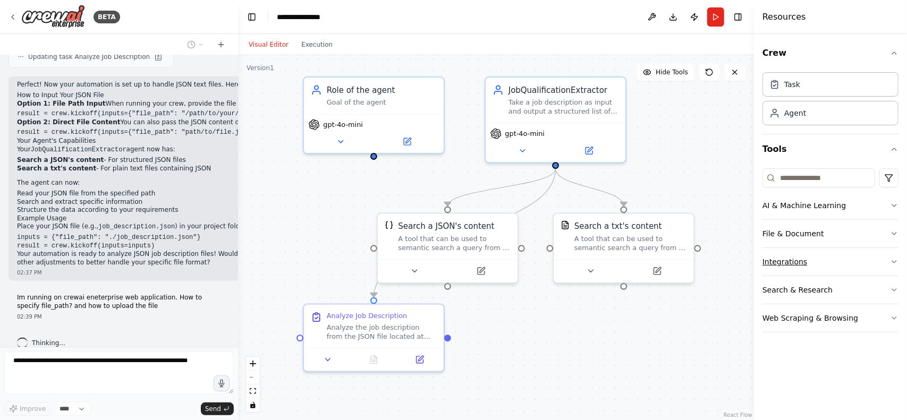
click at [883, 254] on button "Integrations" at bounding box center [830, 262] width 136 height 28
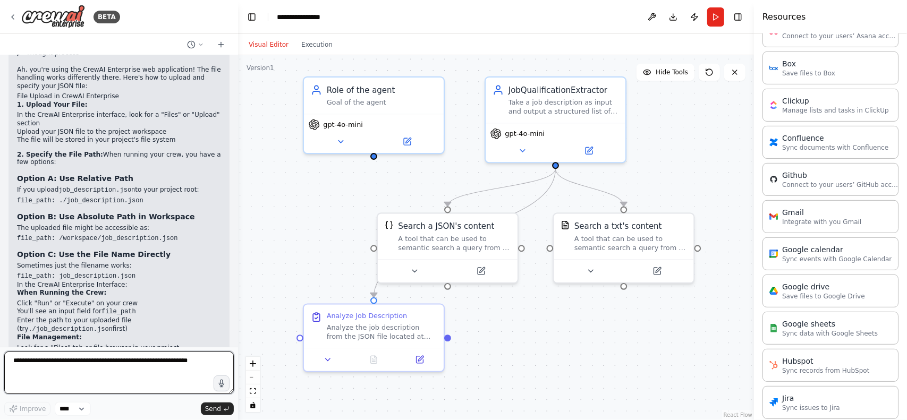
scroll to position [1155, 0]
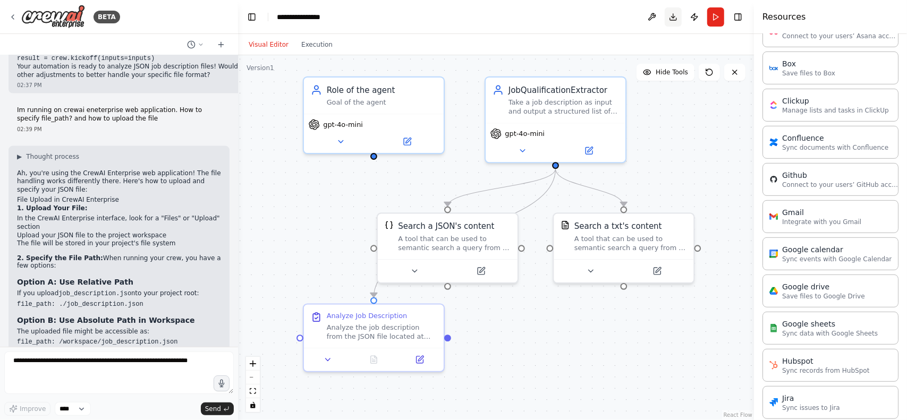
click at [671, 14] on button "Download" at bounding box center [673, 16] width 17 height 19
click at [692, 20] on button "Publish" at bounding box center [694, 16] width 17 height 19
click at [861, 397] on div "BETA Hello! I'm the CrewAI assistant. What kind of automation do you want to bu…" at bounding box center [453, 210] width 907 height 420
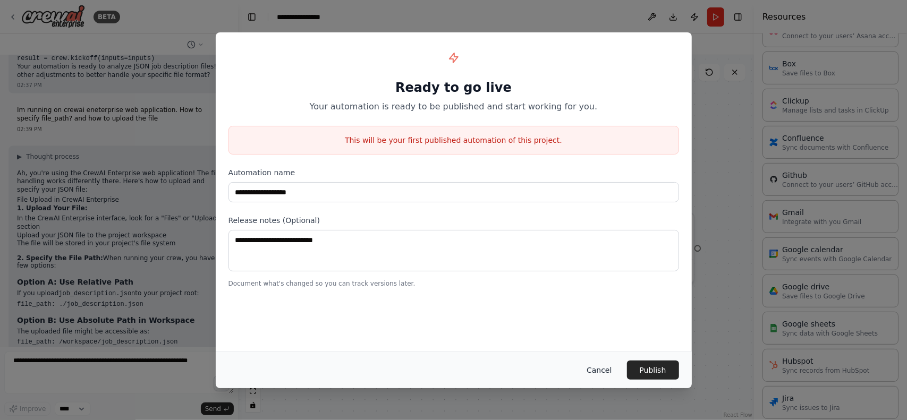
click at [600, 369] on button "Cancel" at bounding box center [599, 370] width 42 height 19
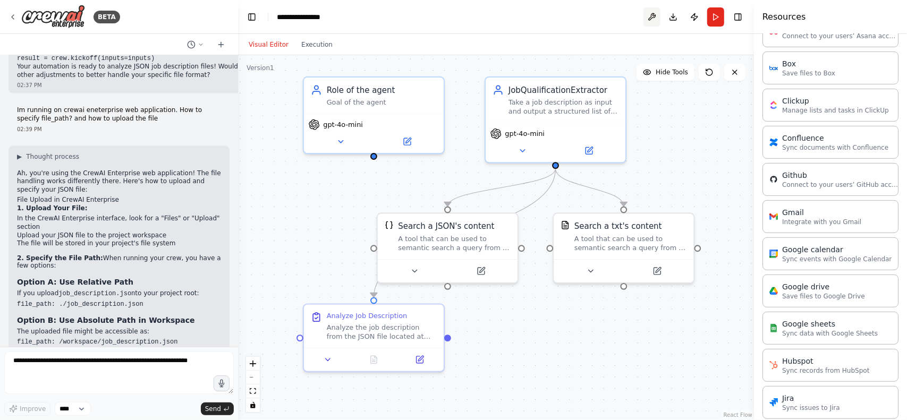
click at [652, 19] on button at bounding box center [651, 16] width 17 height 19
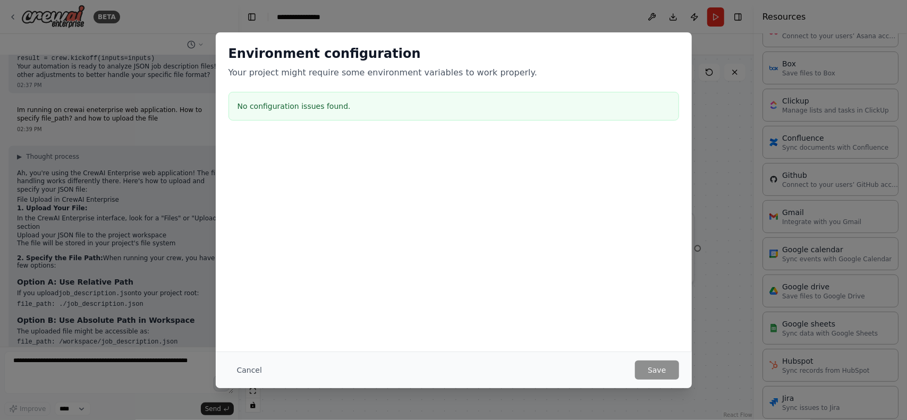
click at [238, 375] on button "Cancel" at bounding box center [249, 370] width 42 height 19
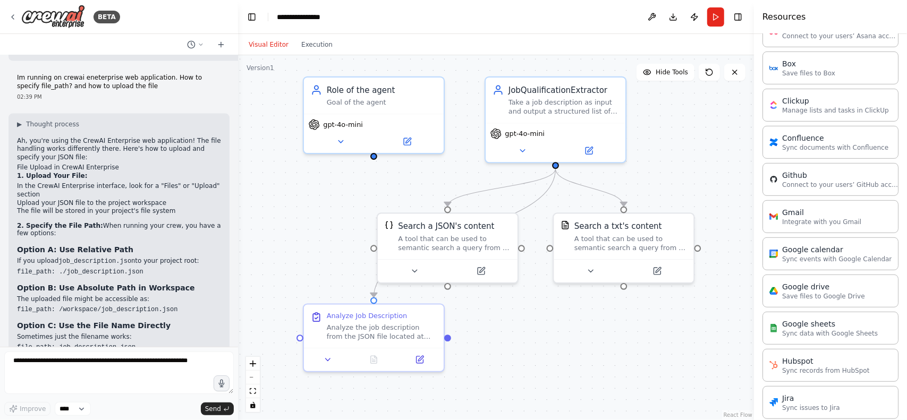
scroll to position [1209, 0]
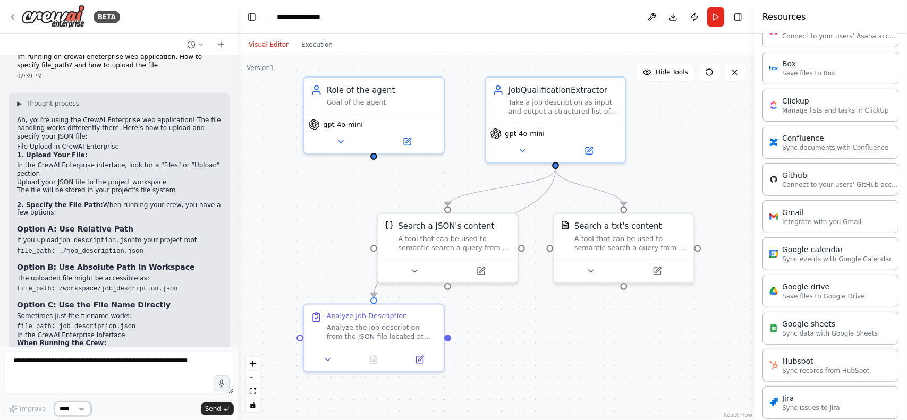
click at [67, 411] on select "****" at bounding box center [73, 409] width 36 height 14
drag, startPoint x: 228, startPoint y: 393, endPoint x: 220, endPoint y: 381, distance: 14.5
click at [205, 364] on textarea at bounding box center [118, 373] width 229 height 42
drag, startPoint x: 233, startPoint y: 394, endPoint x: 232, endPoint y: 412, distance: 18.1
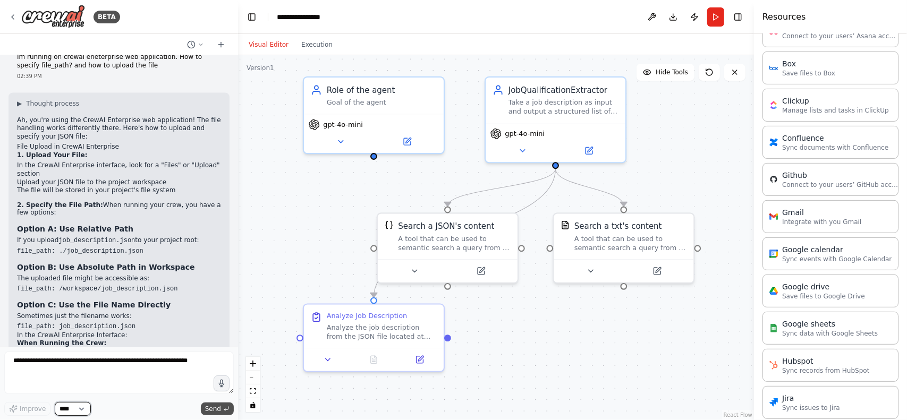
click at [232, 412] on div "Improve **** Send" at bounding box center [118, 384] width 229 height 64
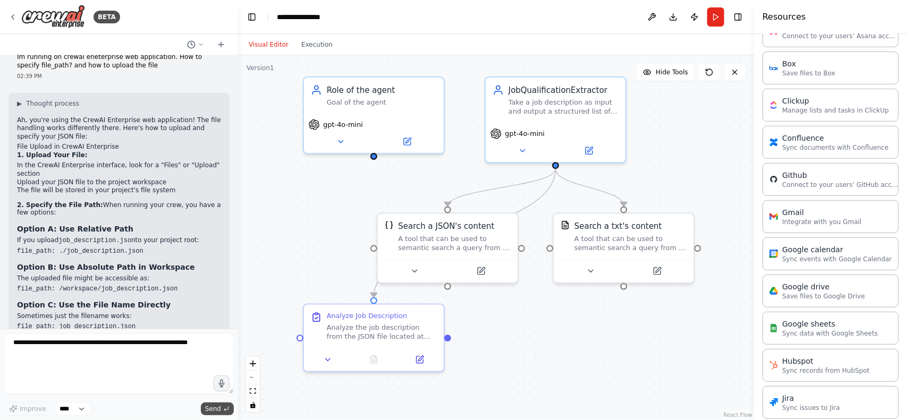
click at [231, 412] on button "Send" at bounding box center [217, 409] width 33 height 13
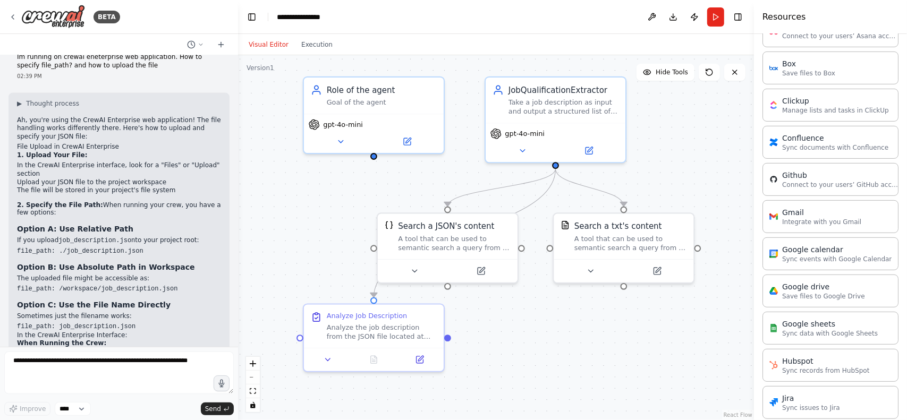
drag, startPoint x: 232, startPoint y: 393, endPoint x: 233, endPoint y: 360, distance: 33.5
click at [232, 363] on textarea at bounding box center [118, 373] width 229 height 42
click at [239, 345] on div ".deletable-edge-delete-btn { width: 20px; height: 20px; border: 0px solid #ffff…" at bounding box center [496, 237] width 516 height 365
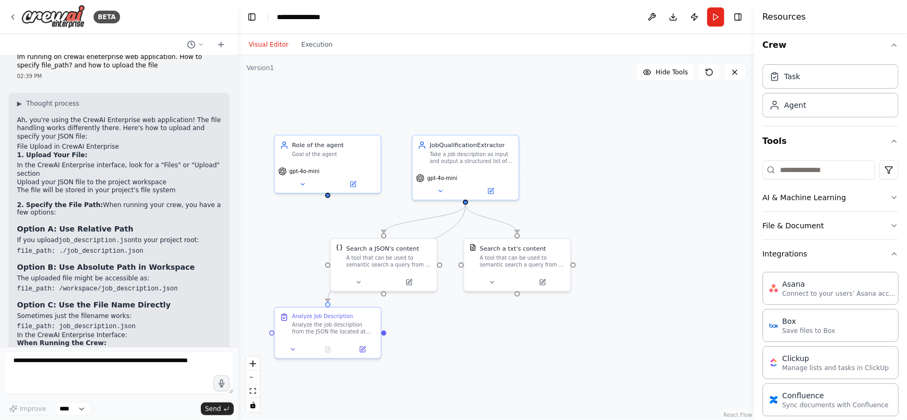
scroll to position [0, 0]
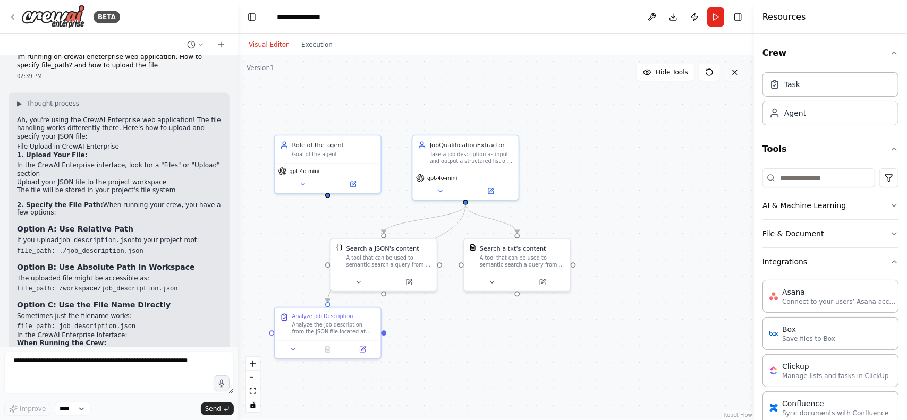
click at [735, 72] on icon at bounding box center [735, 72] width 4 height 4
click at [682, 74] on span "Hide Tools" at bounding box center [672, 72] width 32 height 8
click at [682, 74] on span "Show Tools" at bounding box center [670, 72] width 35 height 8
drag, startPoint x: 392, startPoint y: 250, endPoint x: 633, endPoint y: 183, distance: 250.2
click at [633, 183] on div "Search a JSON's content A tool that can be used to semantic search a query from…" at bounding box center [634, 186] width 85 height 24
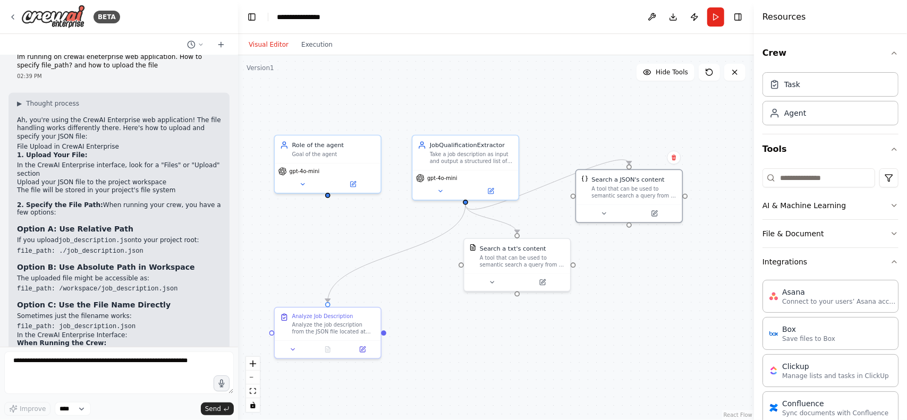
click at [584, 118] on div ".deletable-edge-delete-btn { width: 20px; height: 20px; border: 0px solid #ffff…" at bounding box center [496, 237] width 516 height 365
click at [668, 273] on div ".deletable-edge-delete-btn { width: 20px; height: 20px; border: 0px solid #ffff…" at bounding box center [496, 237] width 516 height 365
click at [890, 258] on div "Crew Task Agent Tools AI & Machine Learning File & Document Integrations Asana …" at bounding box center [830, 227] width 153 height 386
click at [890, 259] on icon "button" at bounding box center [894, 262] width 8 height 8
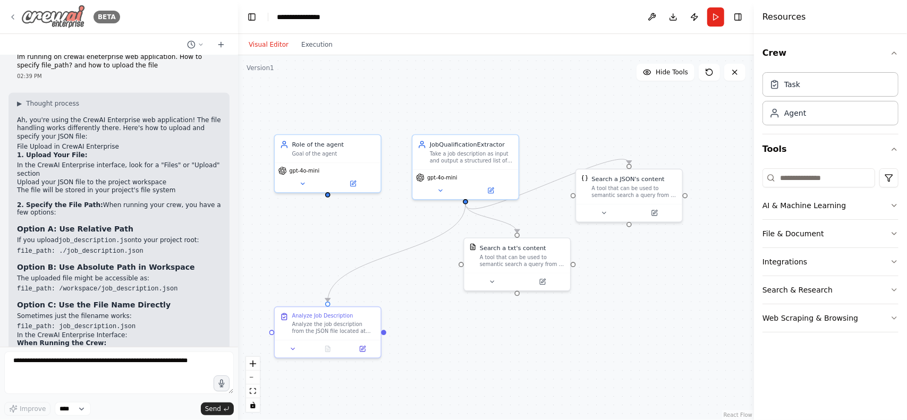
click at [12, 22] on div "BETA" at bounding box center [64, 17] width 112 height 24
